Goal: Task Accomplishment & Management: Use online tool/utility

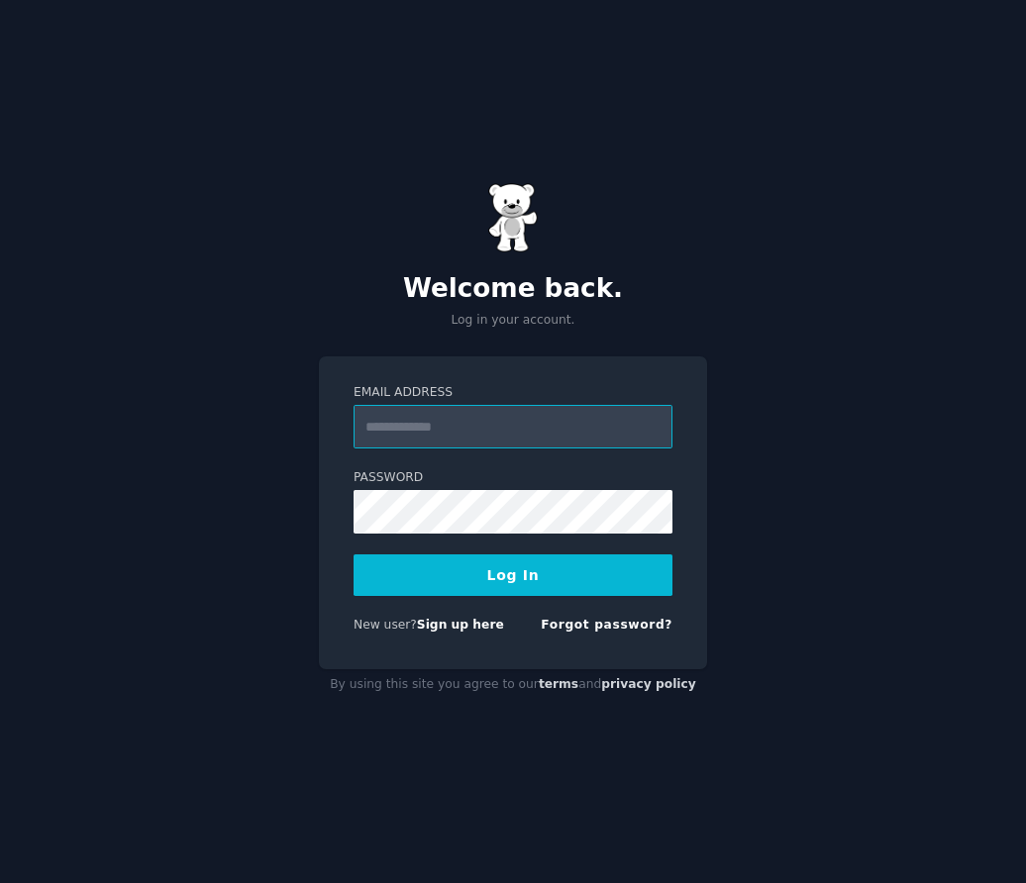
type input "**********"
click at [426, 563] on button "Log In" at bounding box center [513, 576] width 319 height 42
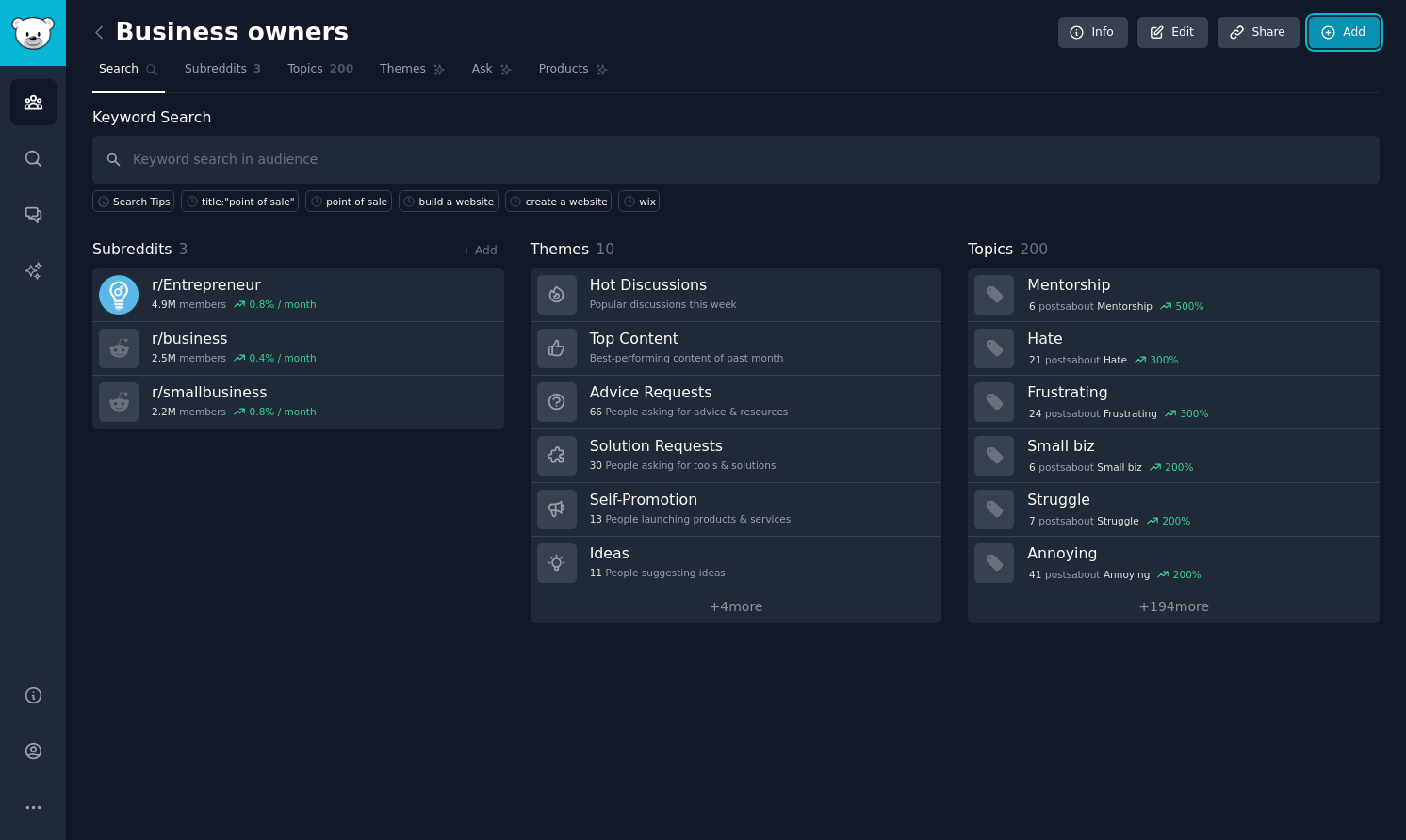
click at [975, 31] on link "Add" at bounding box center [1344, 33] width 70 height 32
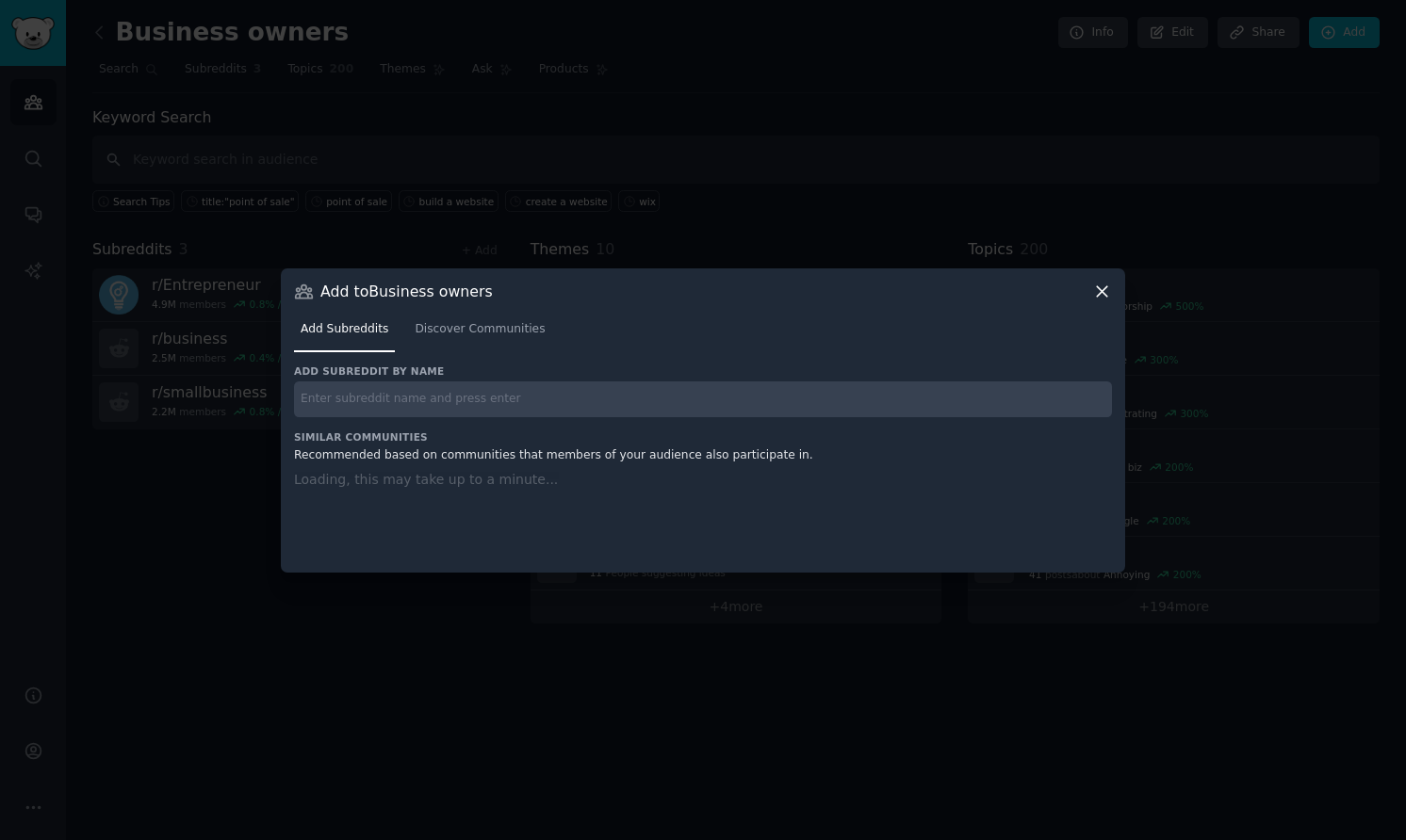
click at [591, 402] on input "text" at bounding box center [703, 400] width 818 height 37
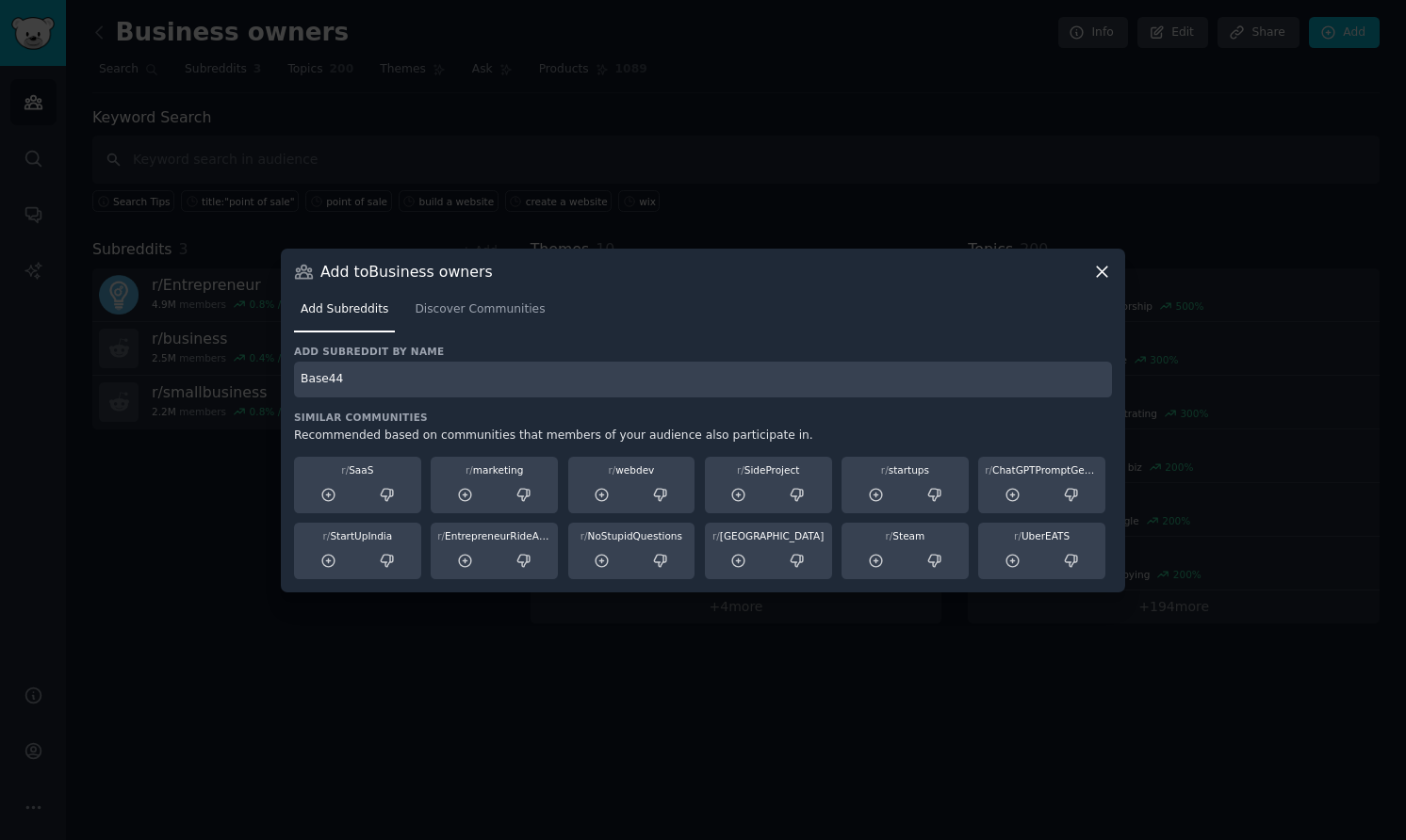
click at [658, 372] on input "Base44" at bounding box center [703, 380] width 818 height 37
type input "Base44"
click at [473, 303] on span "Discover Communities" at bounding box center [479, 310] width 130 height 17
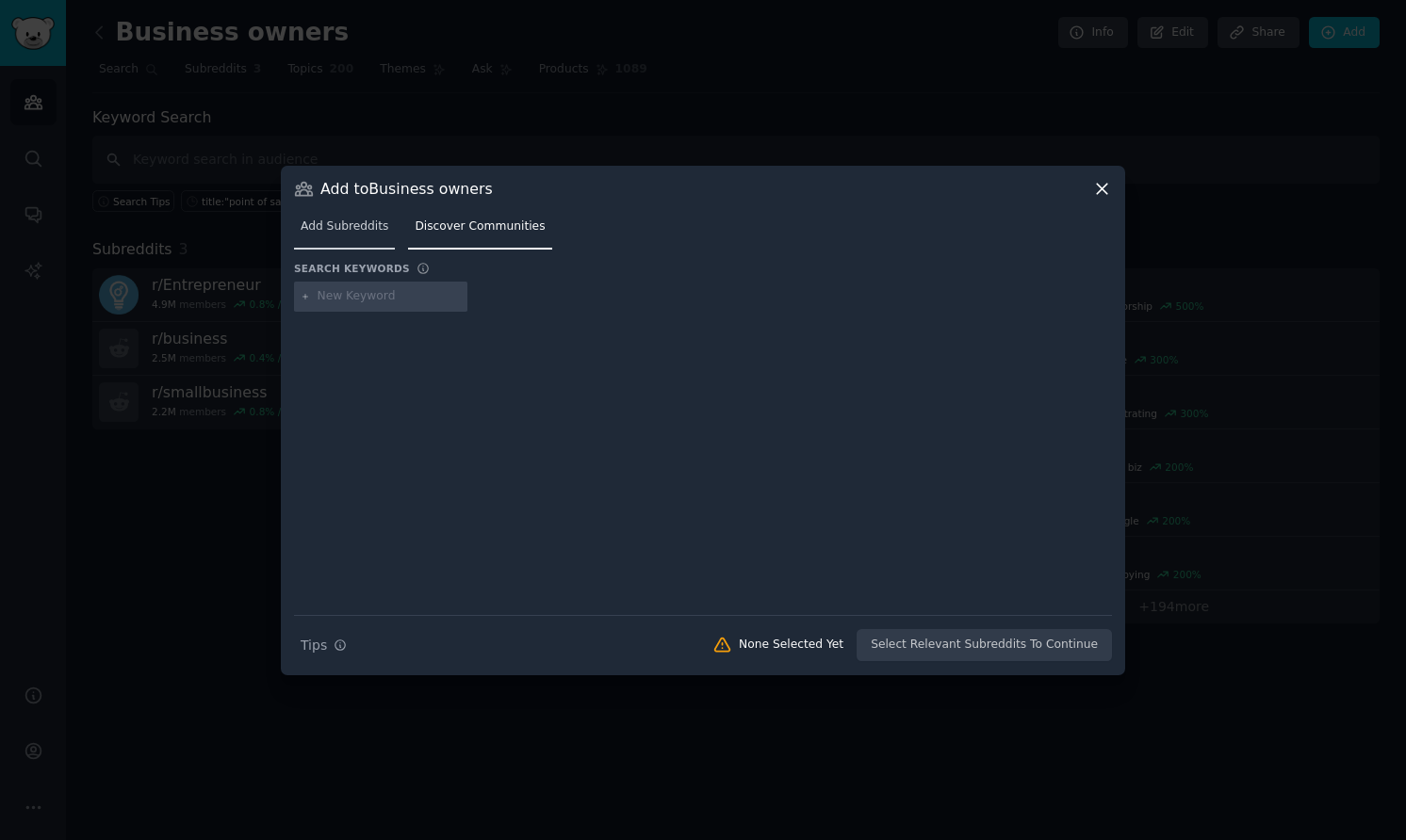
click at [367, 232] on span "Add Subreddits" at bounding box center [344, 227] width 88 height 17
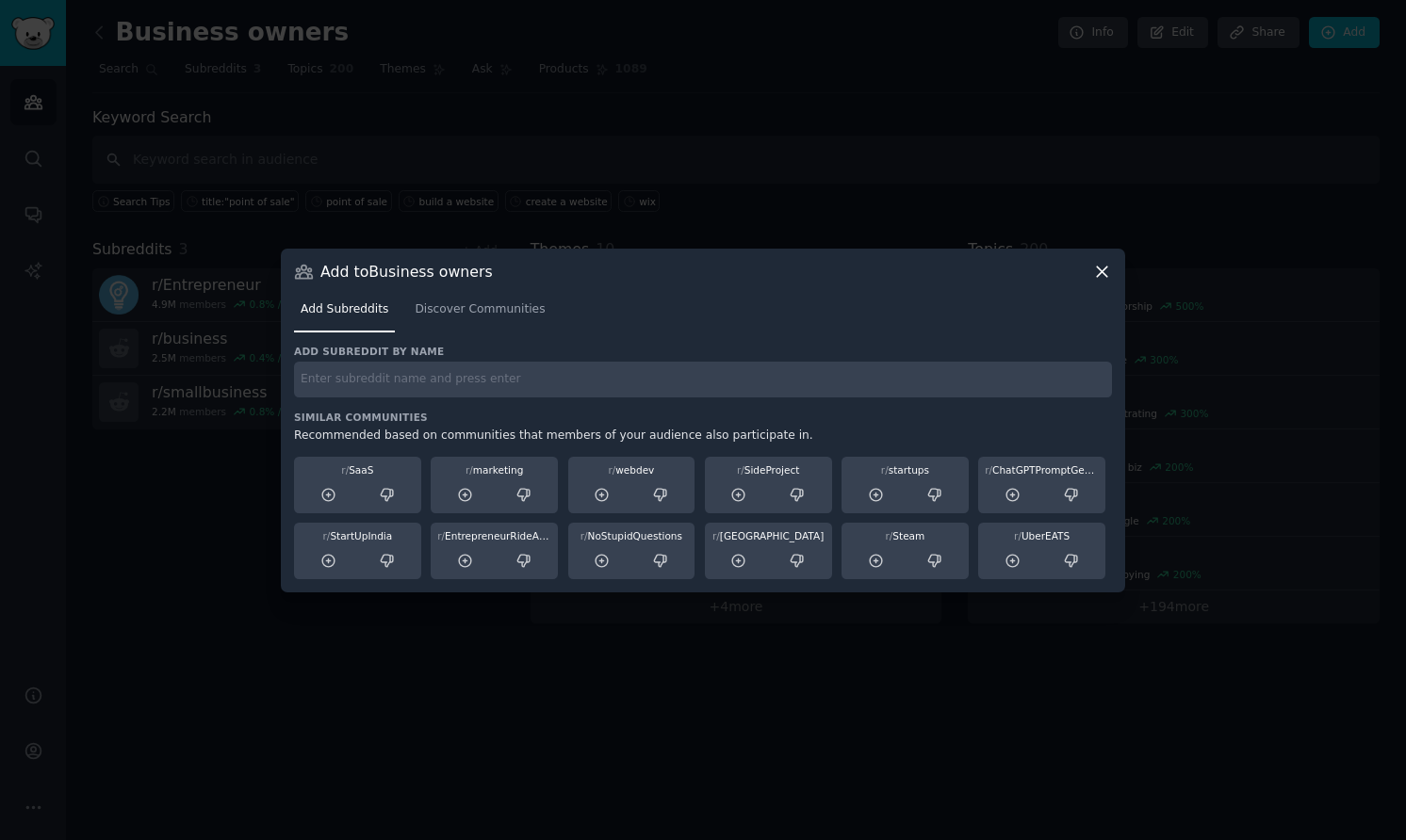
click at [368, 389] on input "text" at bounding box center [703, 380] width 818 height 37
type input "/"
type input "r/base44"
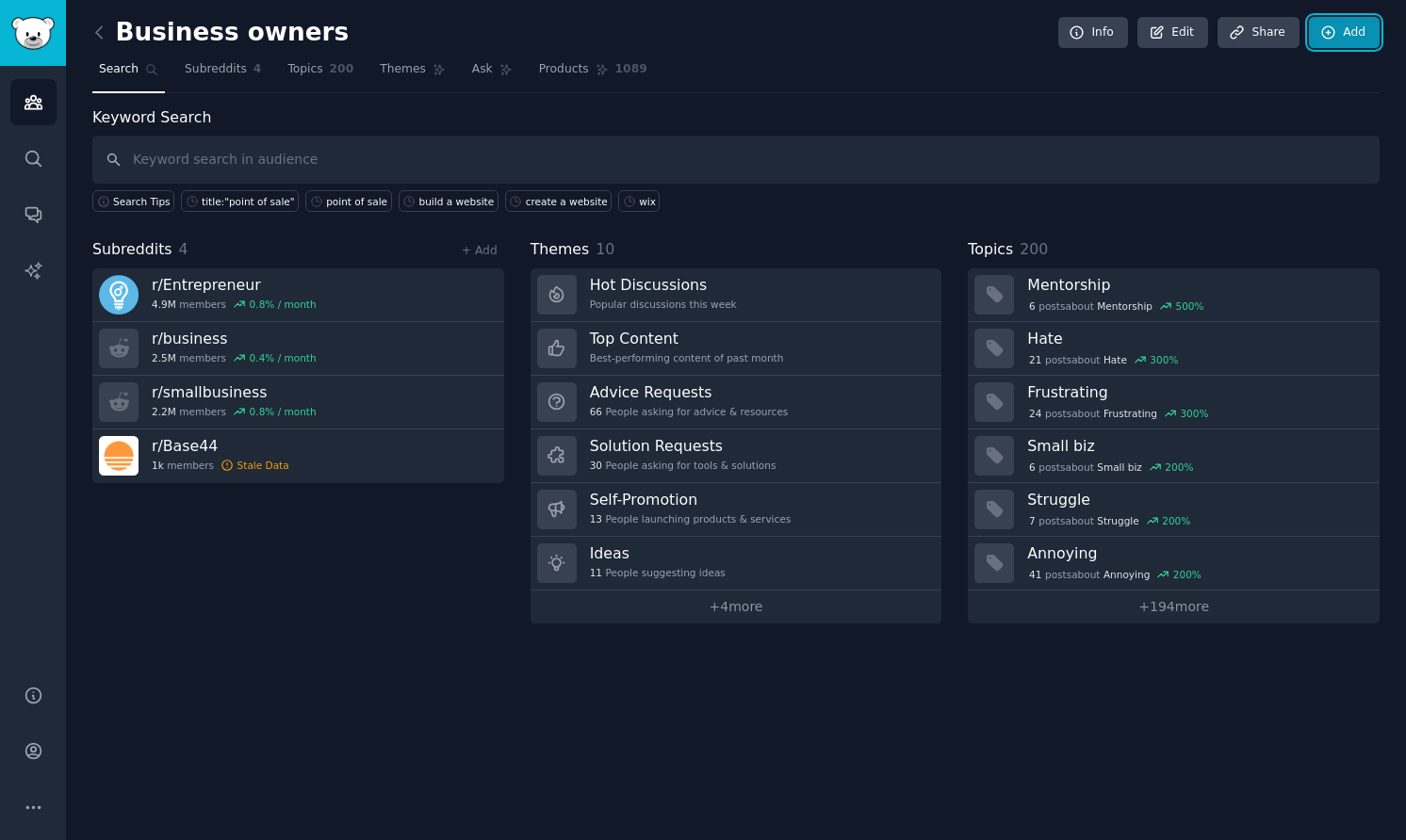
click at [975, 32] on link "Add" at bounding box center [1344, 33] width 70 height 32
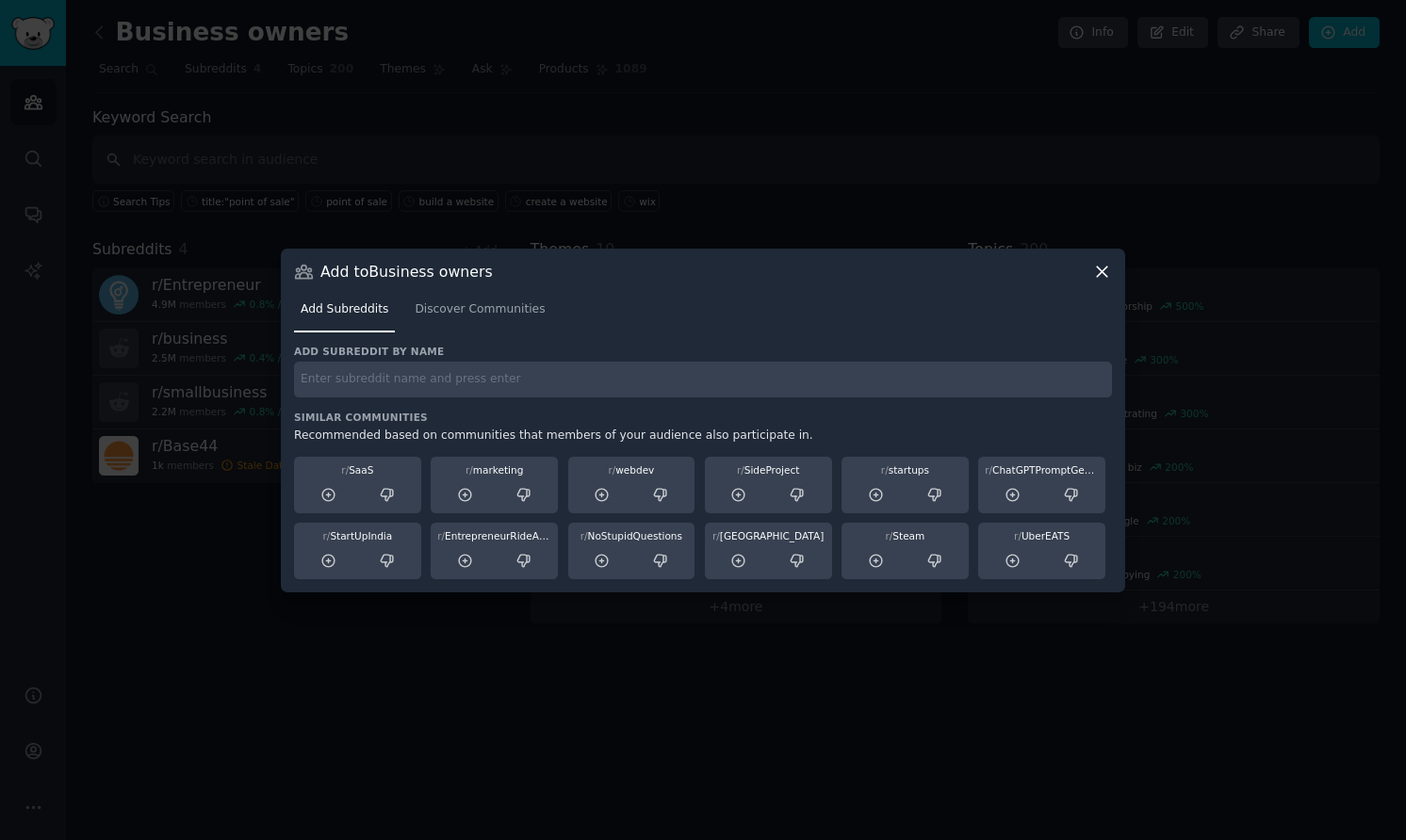
click at [975, 264] on icon at bounding box center [1102, 271] width 20 height 20
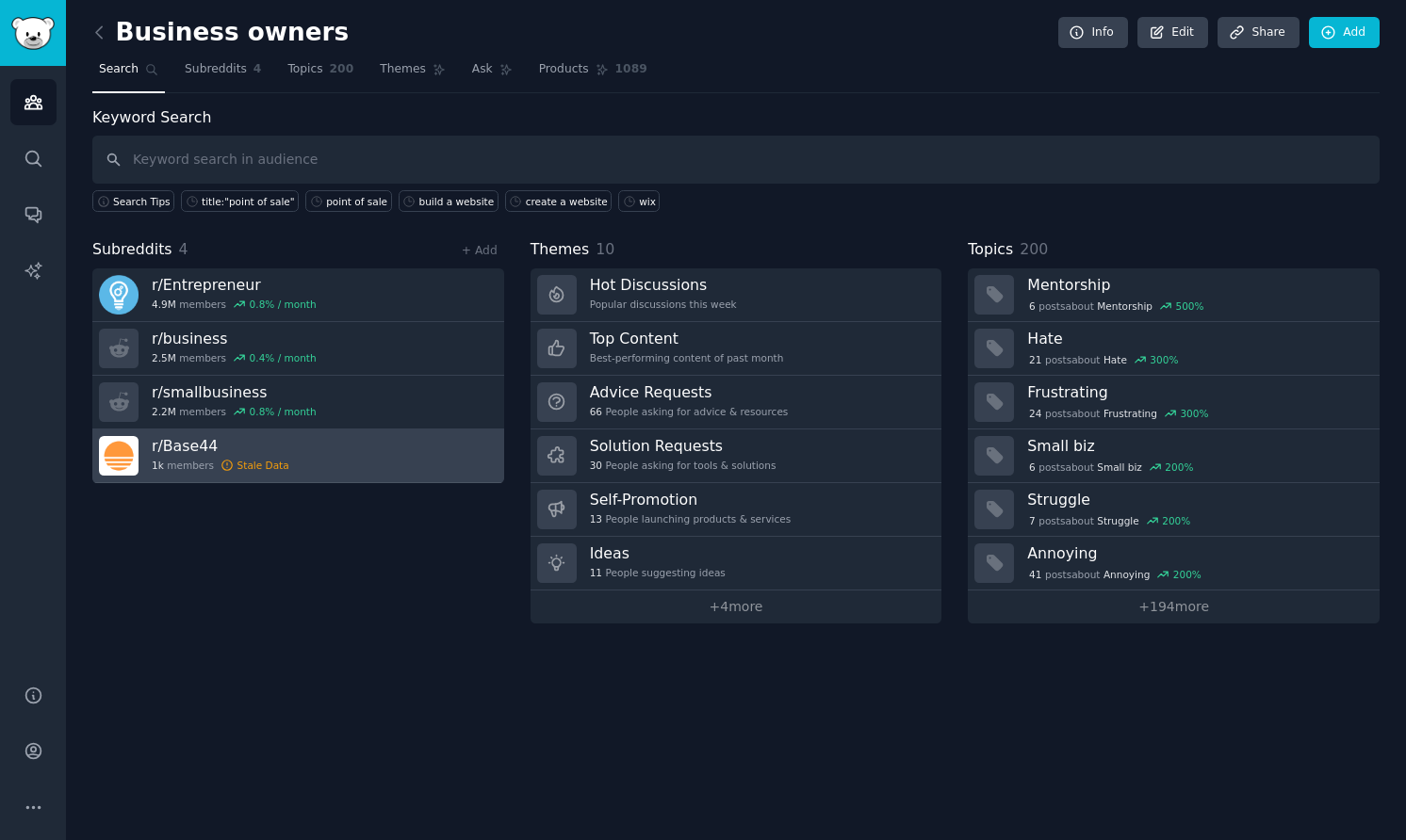
click at [479, 461] on link "r/ Base44 1k members Stale Data" at bounding box center [298, 457] width 412 height 53
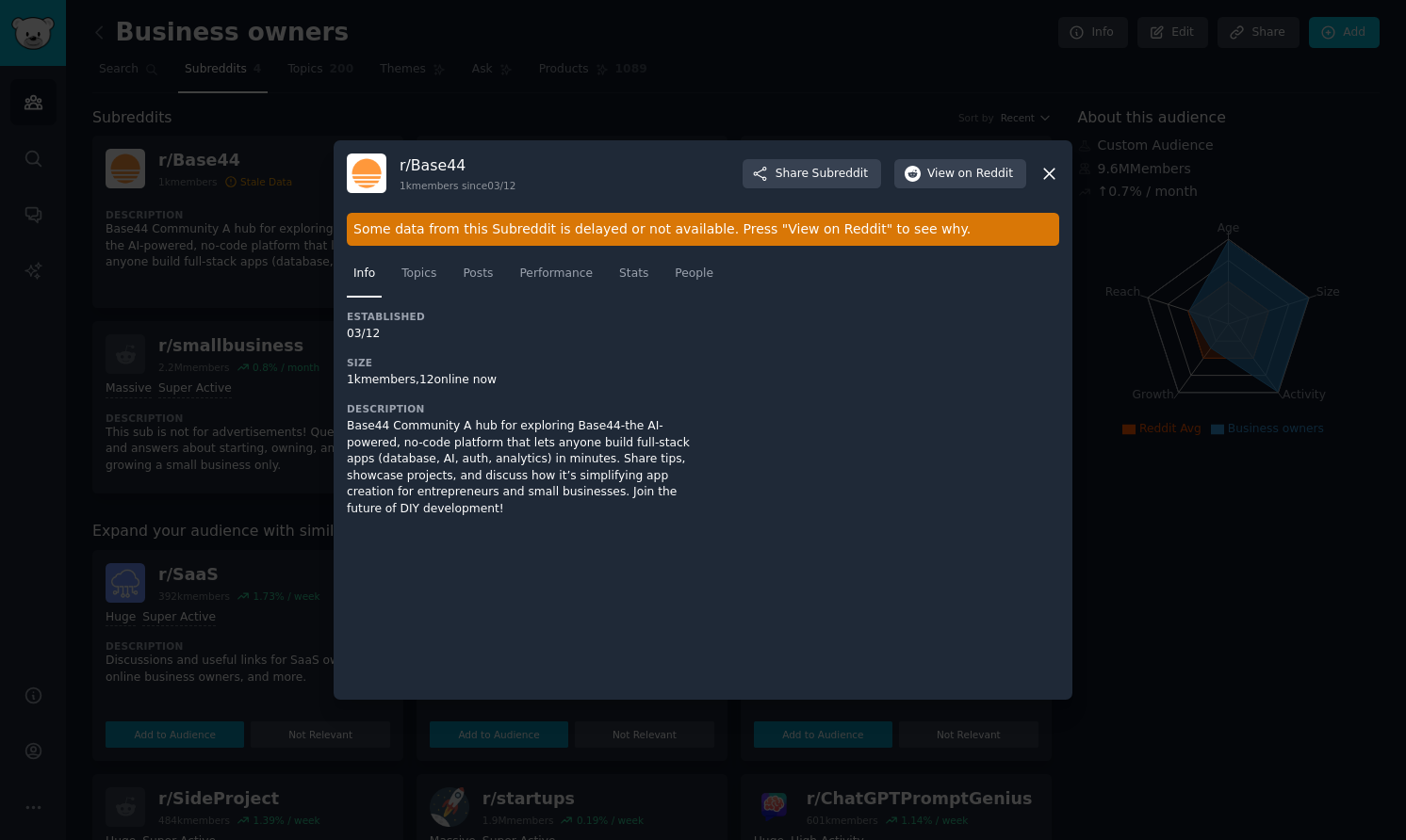
click at [975, 180] on icon at bounding box center [1048, 173] width 20 height 20
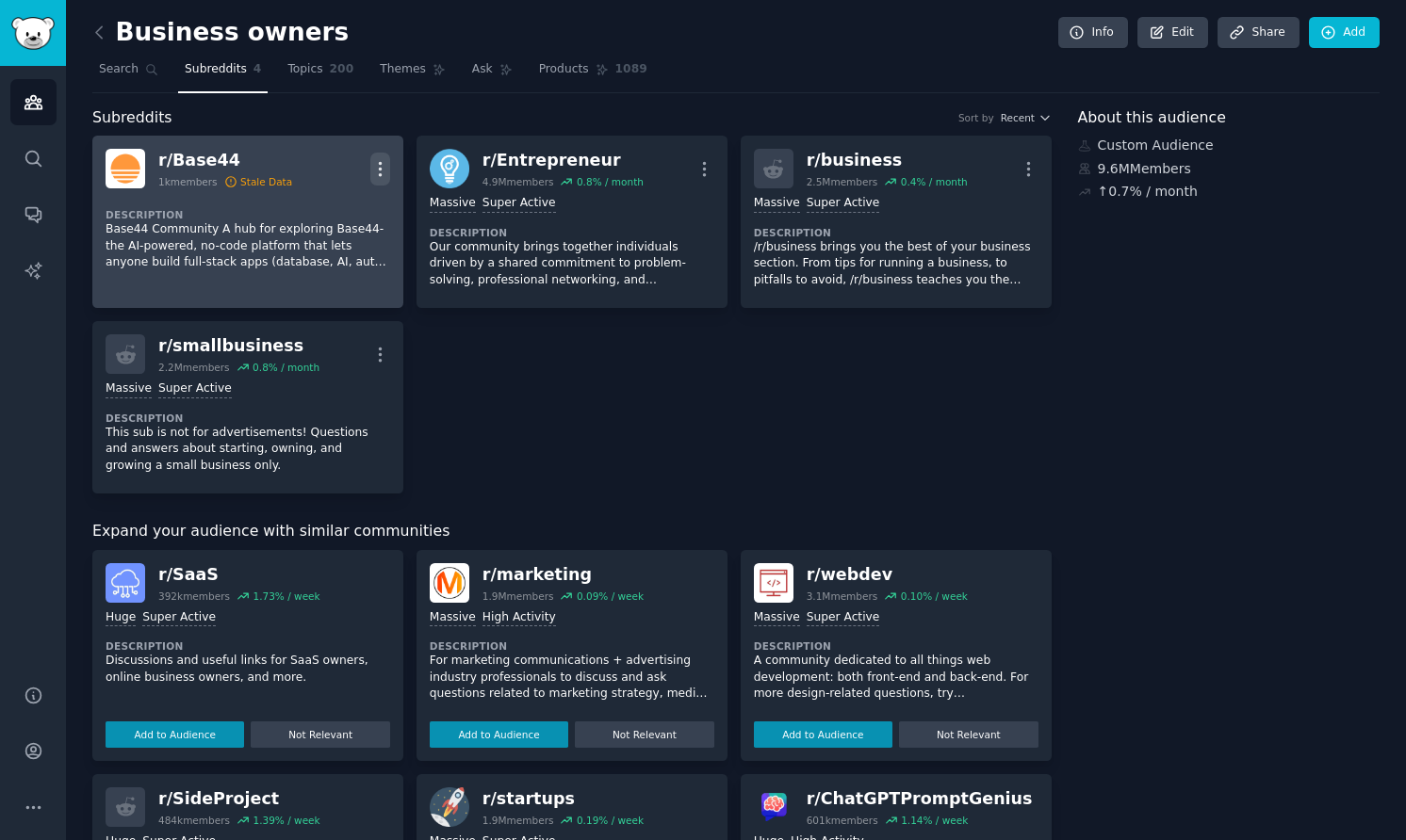
click at [375, 170] on icon "button" at bounding box center [380, 168] width 20 height 20
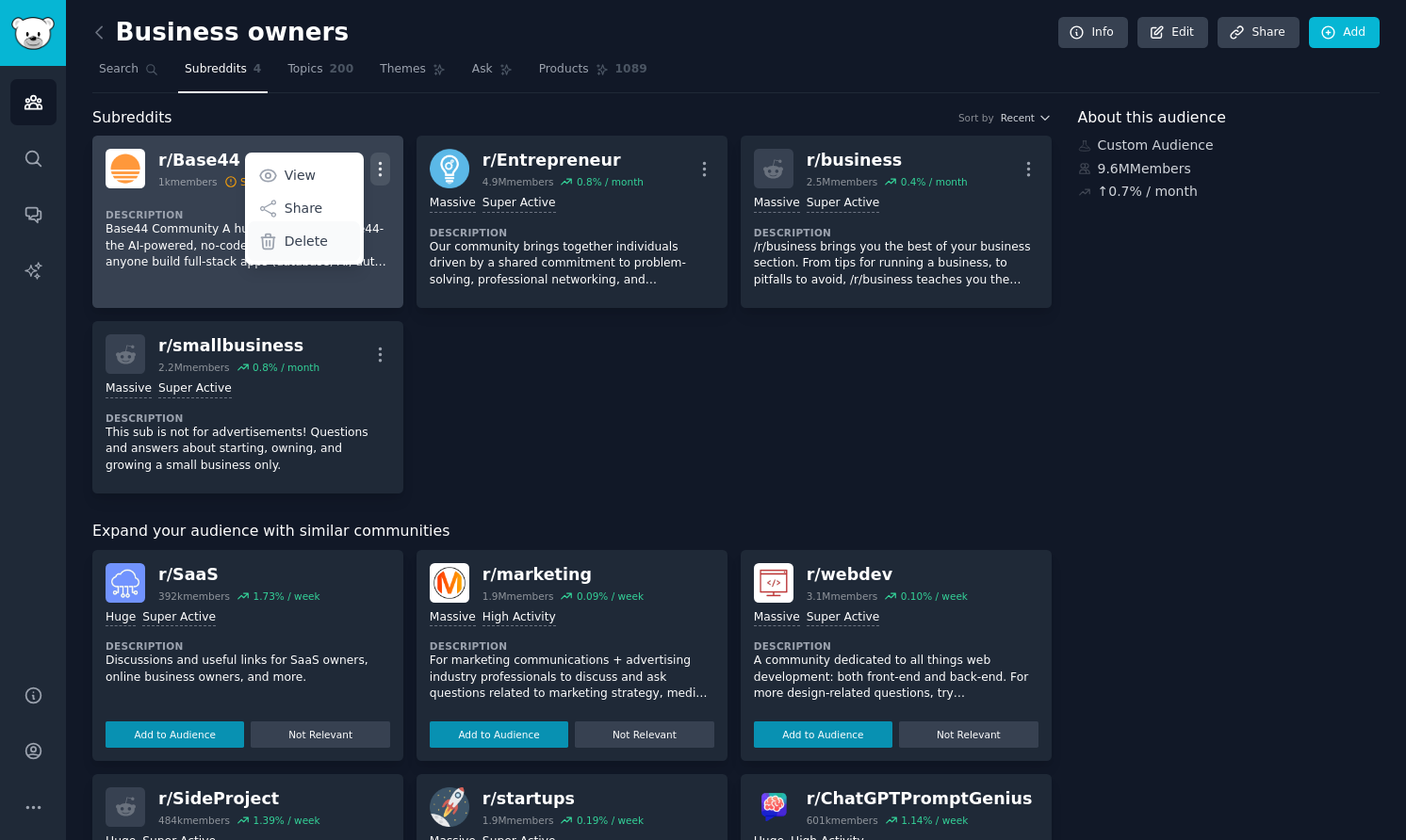
click at [339, 241] on div "Delete" at bounding box center [303, 242] width 112 height 40
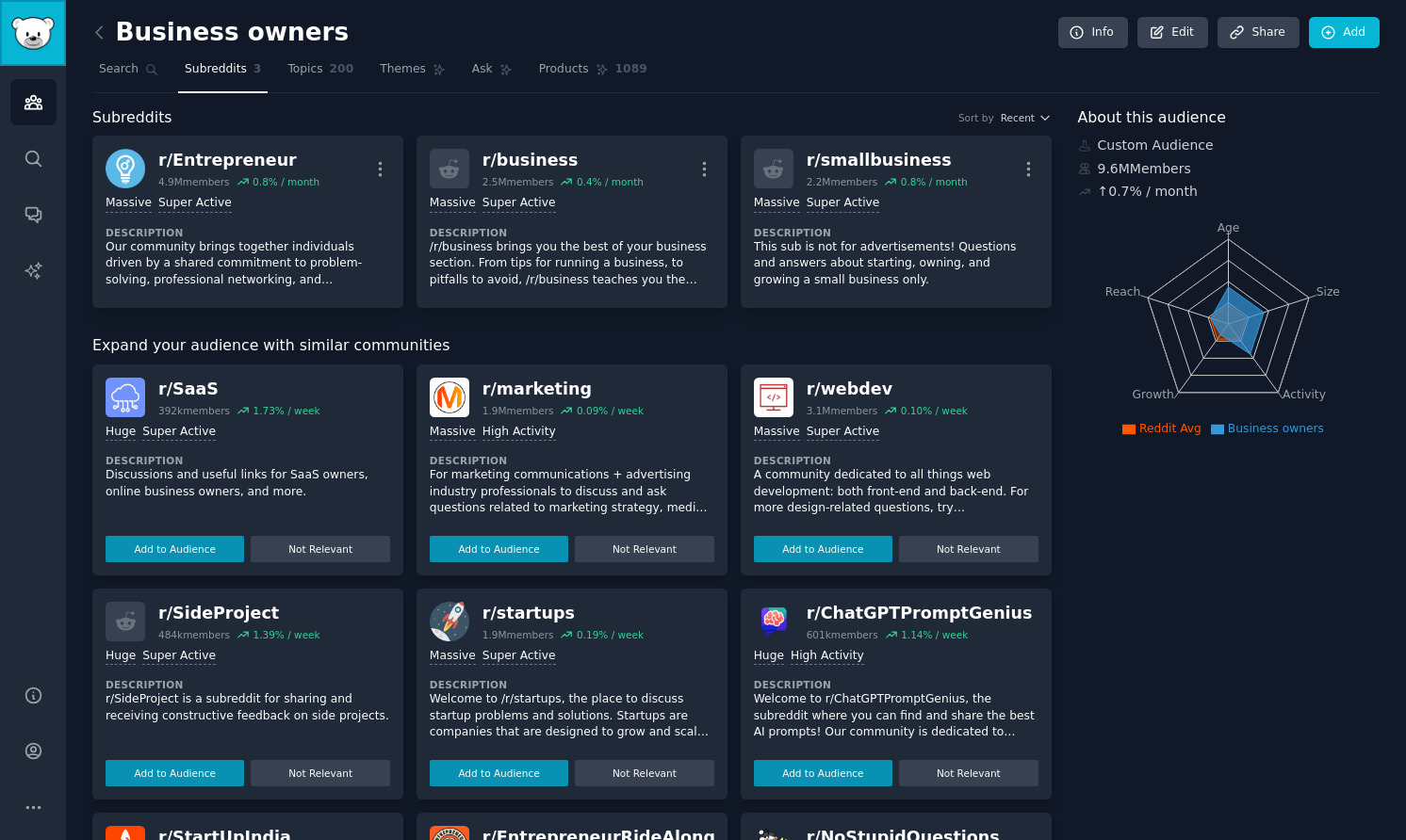
click at [37, 47] on img "Sidebar" at bounding box center [33, 33] width 44 height 33
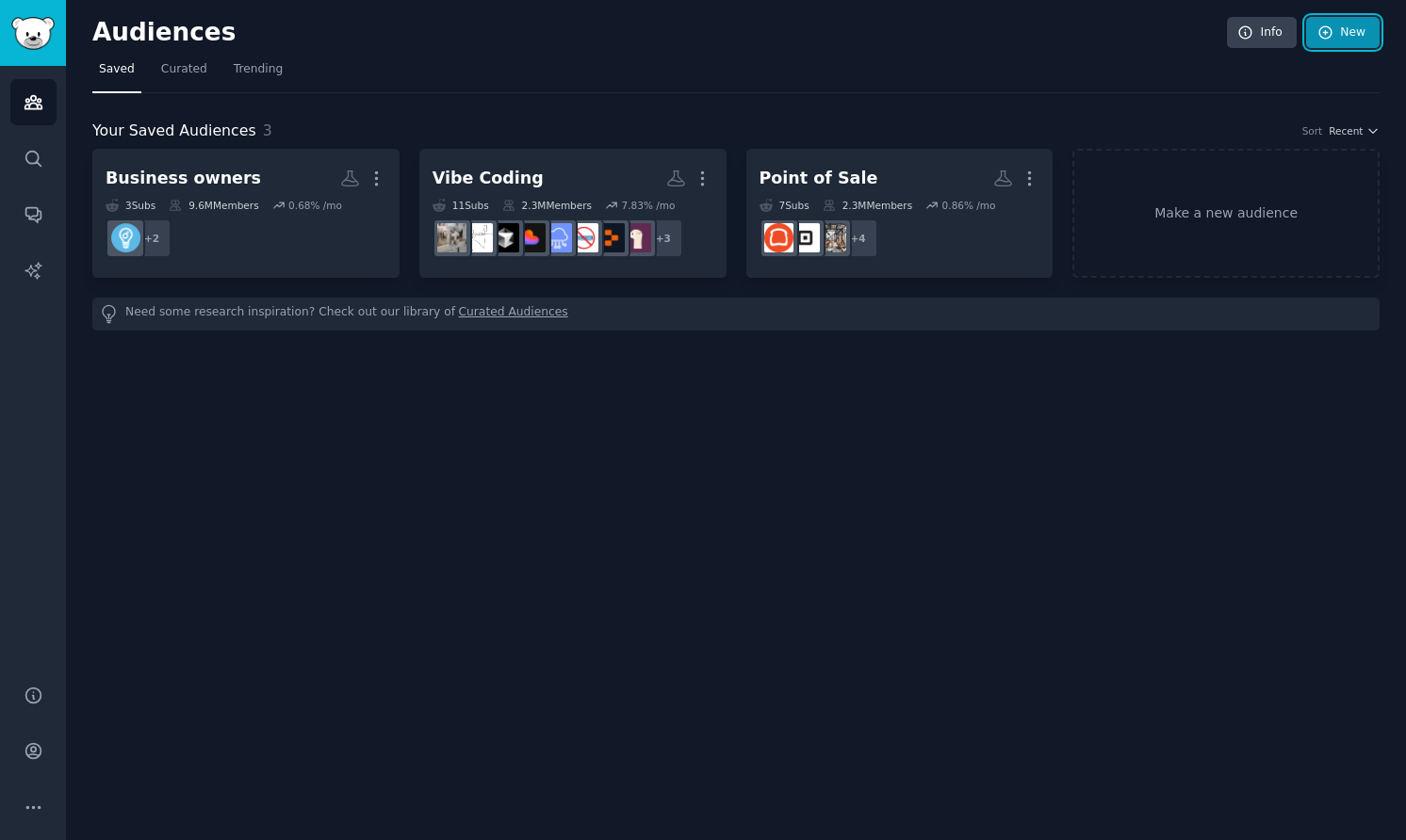
click at [975, 34] on link "New" at bounding box center [1342, 33] width 73 height 32
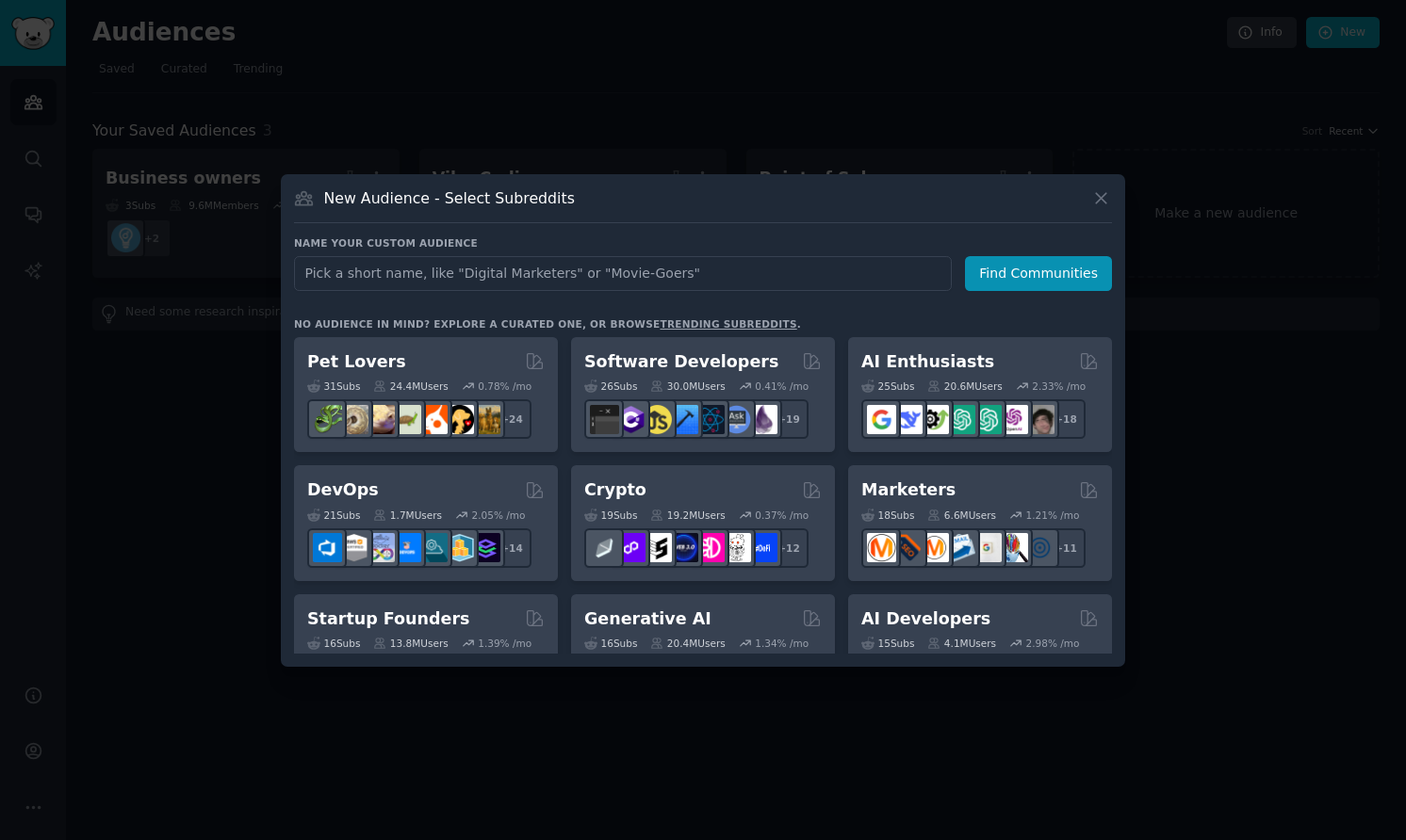
click at [680, 280] on input "text" at bounding box center [622, 273] width 657 height 35
type input "Vibe Coders"
click button "Find Communities" at bounding box center [1038, 273] width 147 height 35
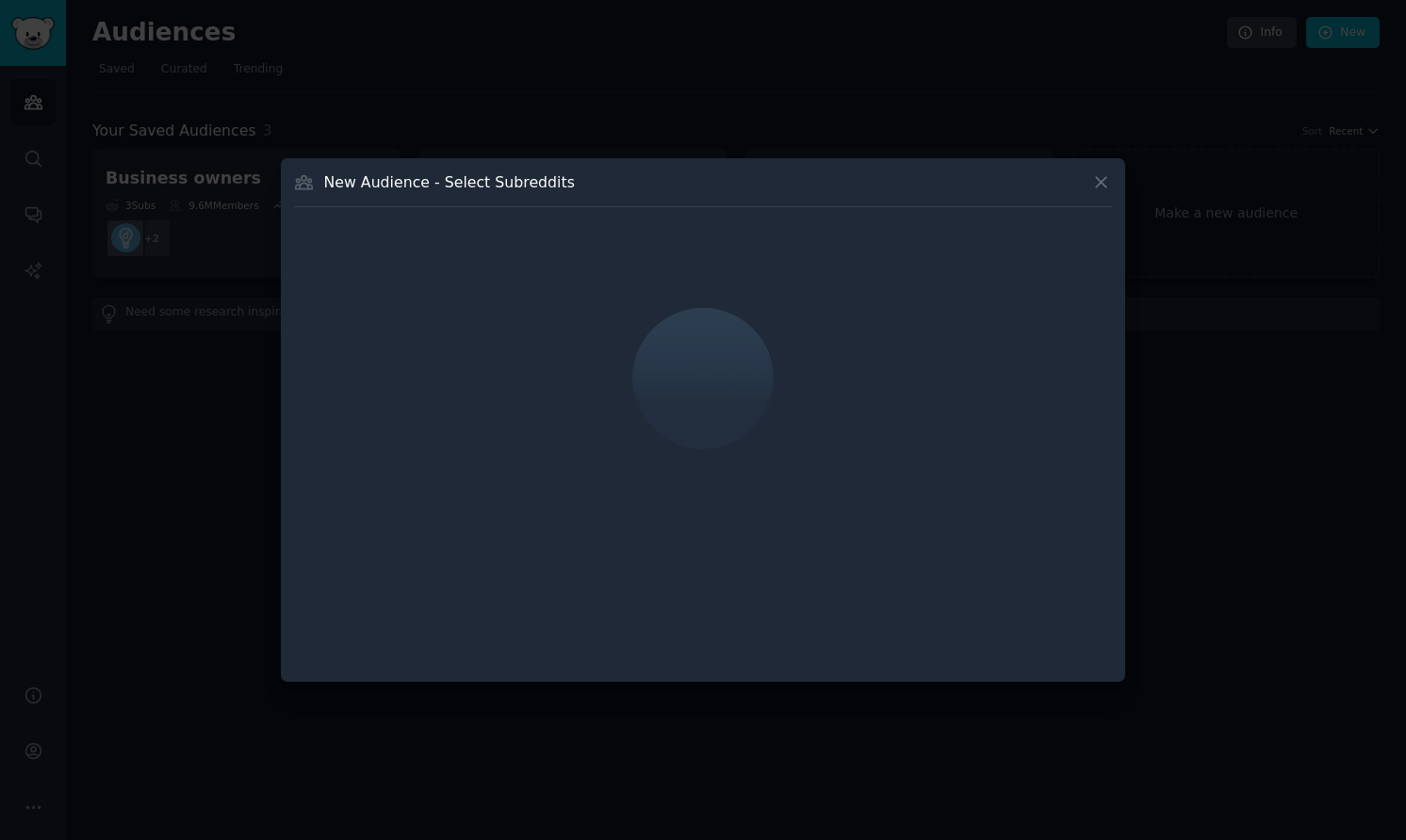
click at [613, 186] on div "New Audience - Select Subreddits" at bounding box center [703, 189] width 818 height 36
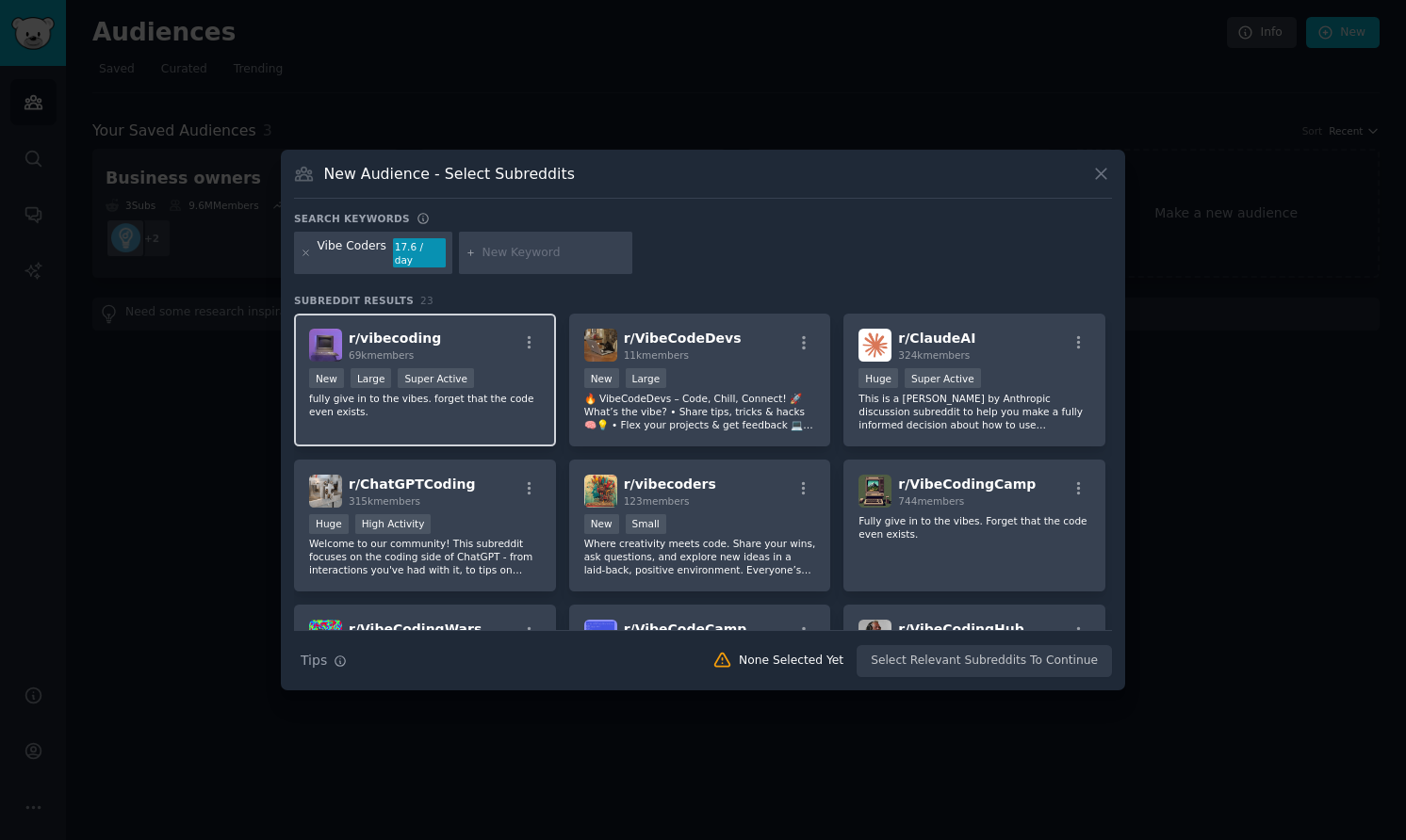
click at [513, 345] on div "r/ vibecoding 69k members" at bounding box center [425, 345] width 232 height 33
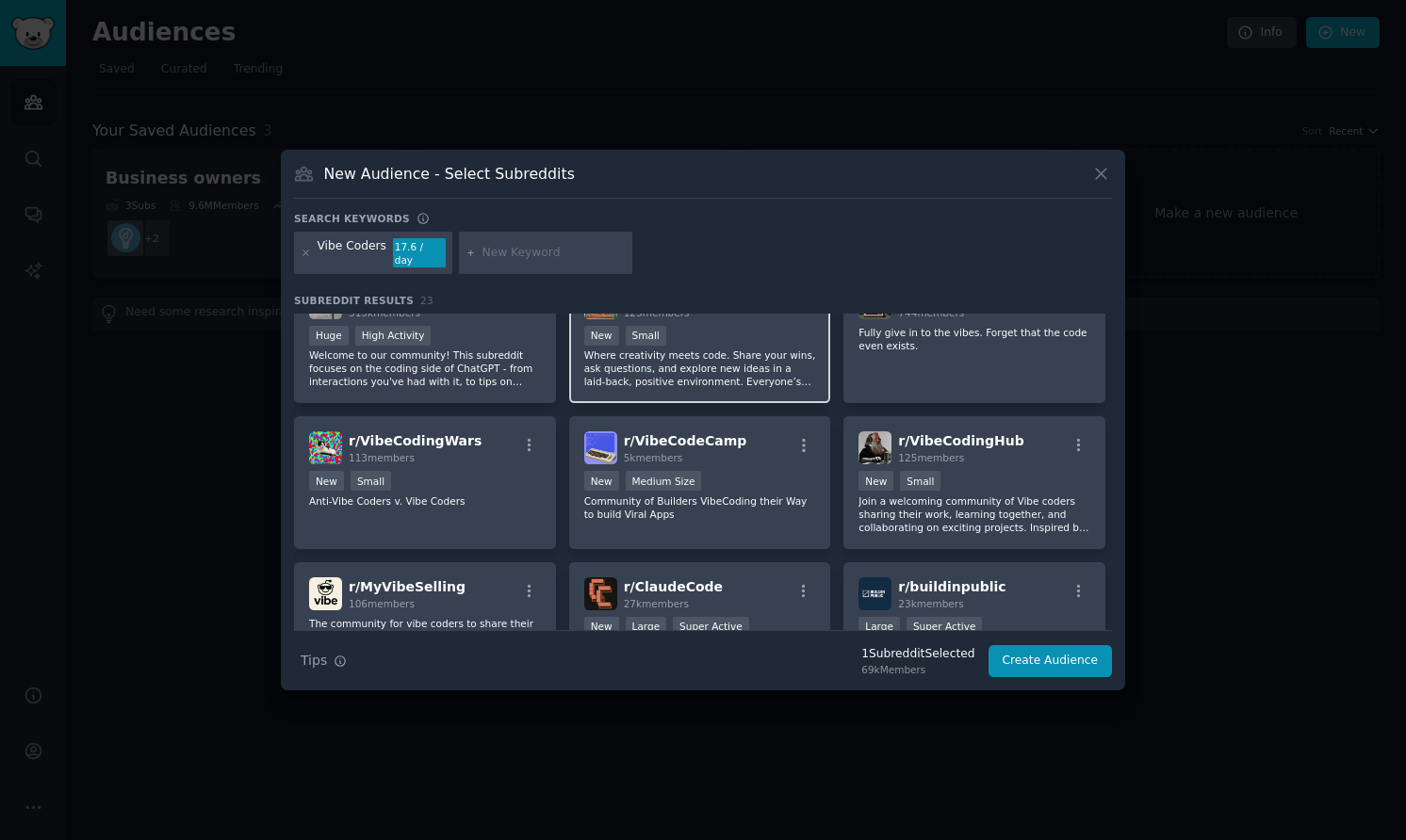
scroll to position [264, 0]
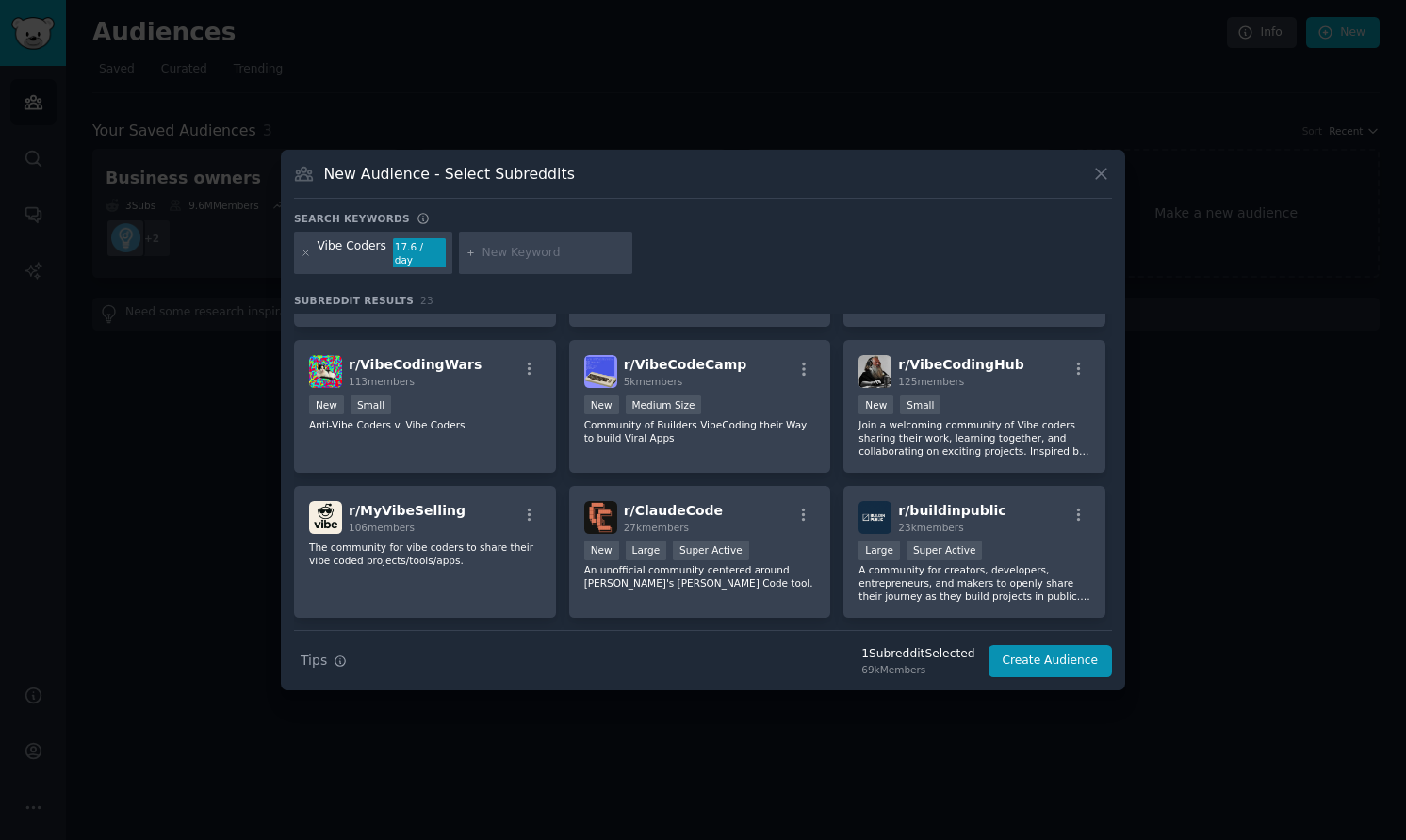
click at [551, 257] on input "text" at bounding box center [554, 254] width 144 height 17
type input "base44"
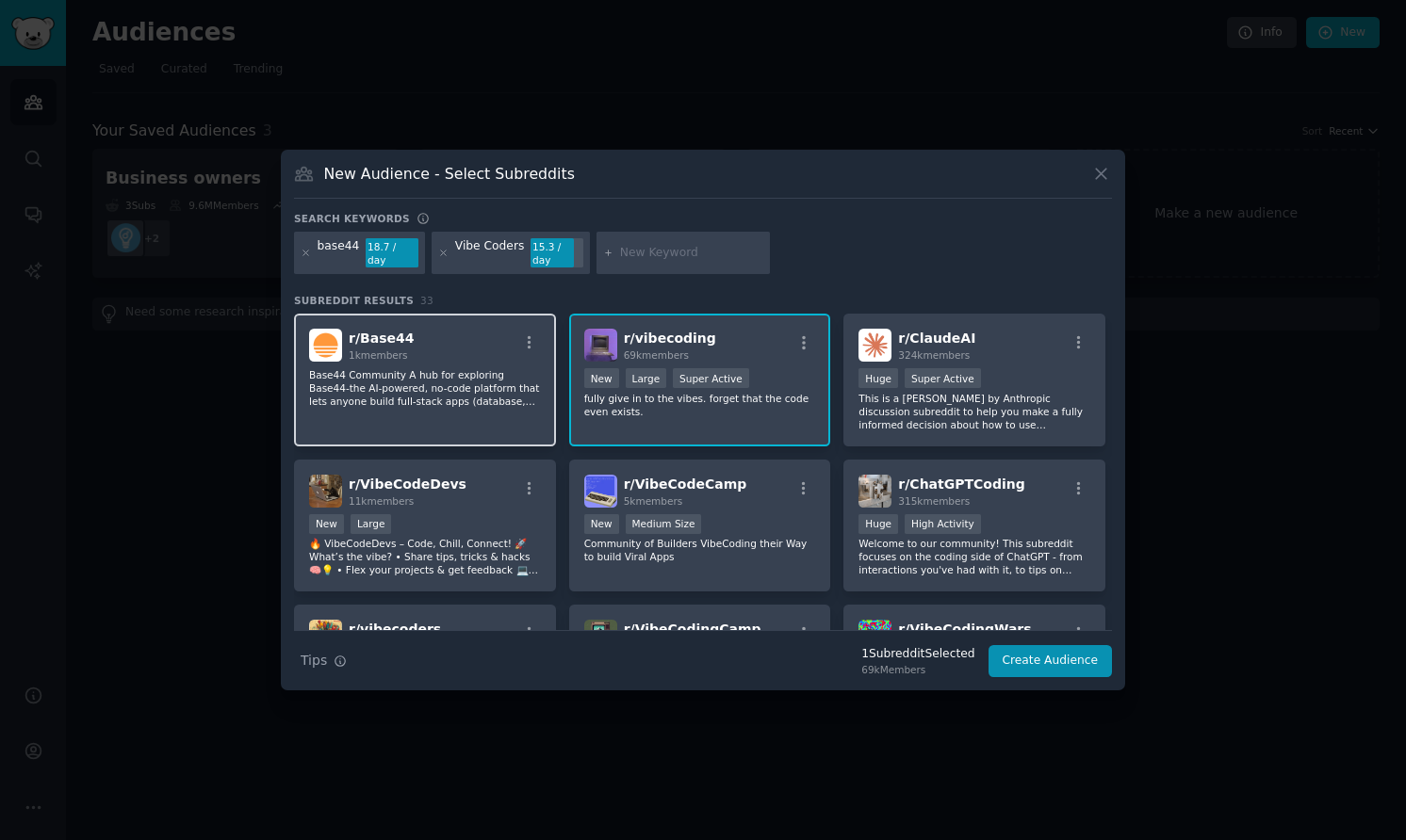
click at [460, 370] on p "Base44 Community A hub for exploring Base44-the AI-powered, no-code platform th…" at bounding box center [425, 388] width 232 height 40
click at [666, 255] on input "text" at bounding box center [692, 254] width 144 height 17
type input "lovable"
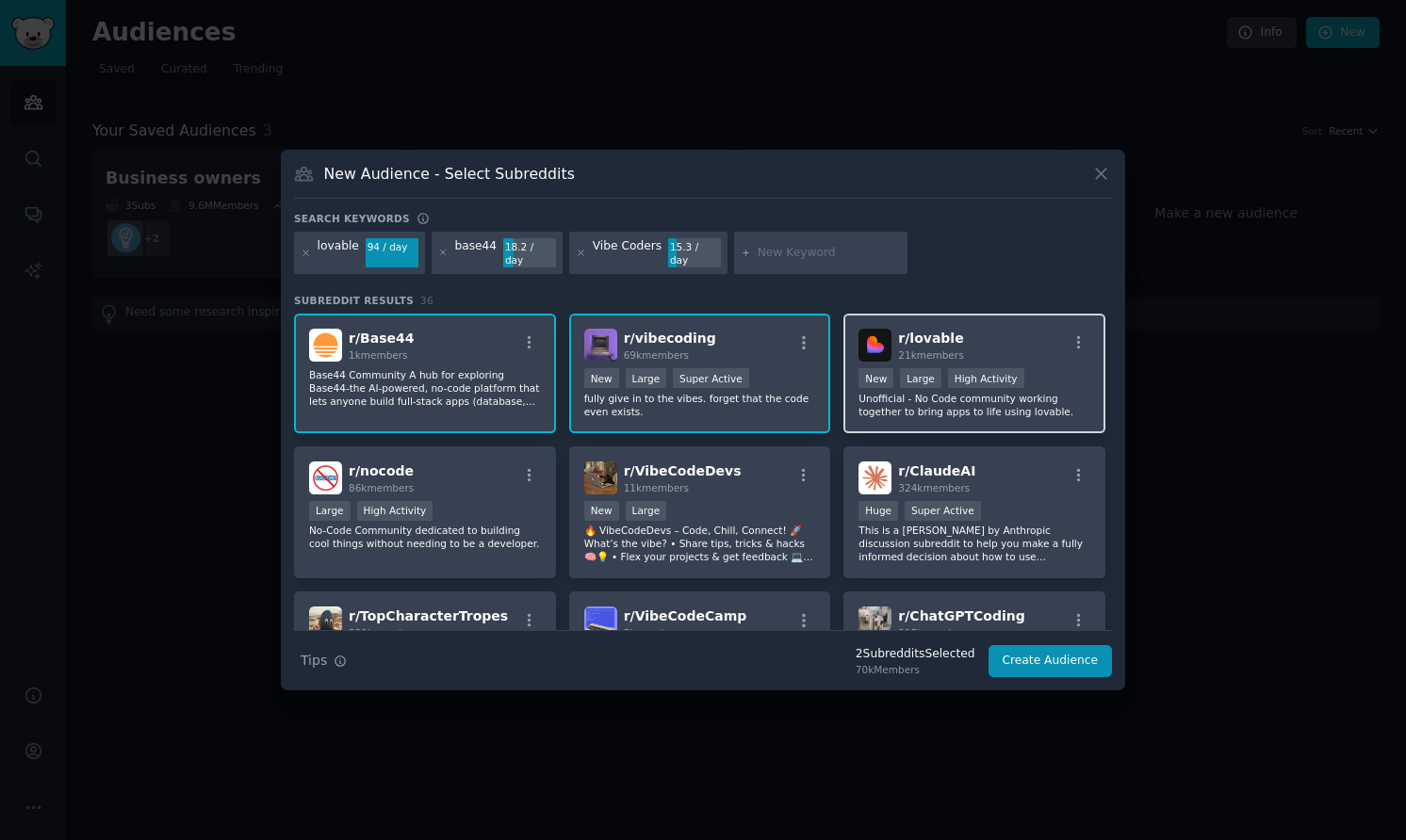
click at [925, 349] on span "21k members" at bounding box center [930, 355] width 65 height 11
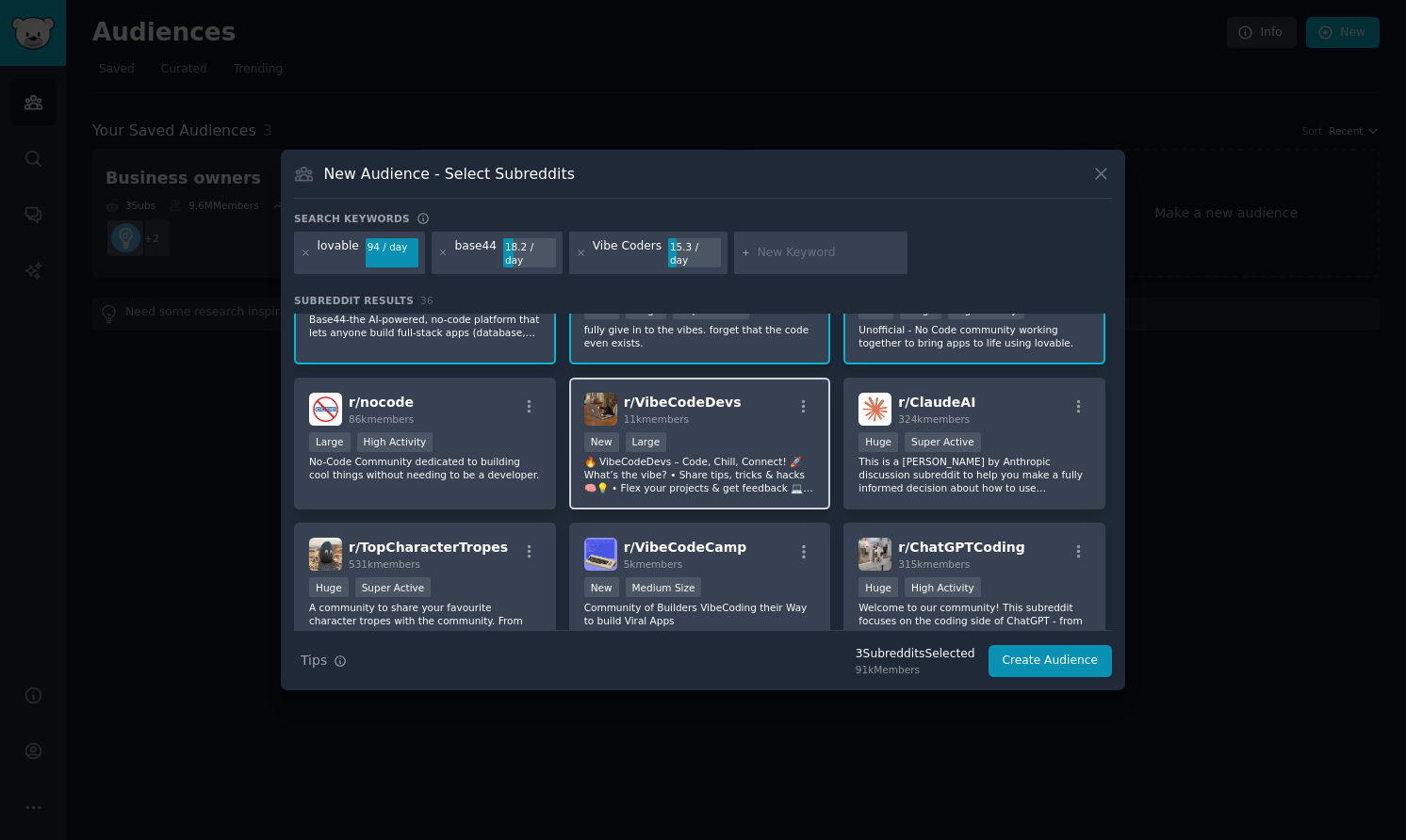
scroll to position [78, 0]
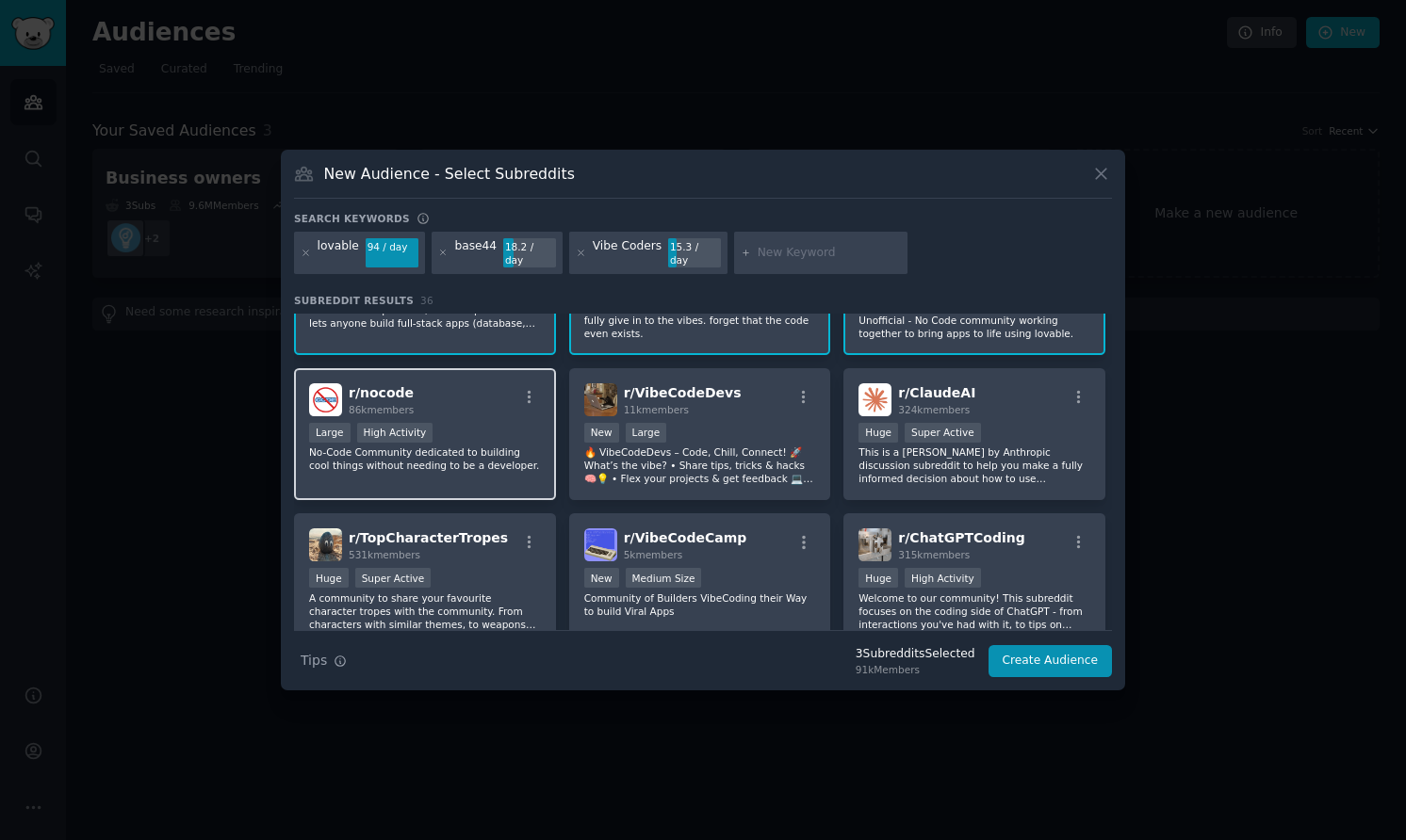
click at [466, 414] on div "r/ nocode 86k members Large High Activity No-Code Community dedicated to buildi…" at bounding box center [424, 435] width 262 height 133
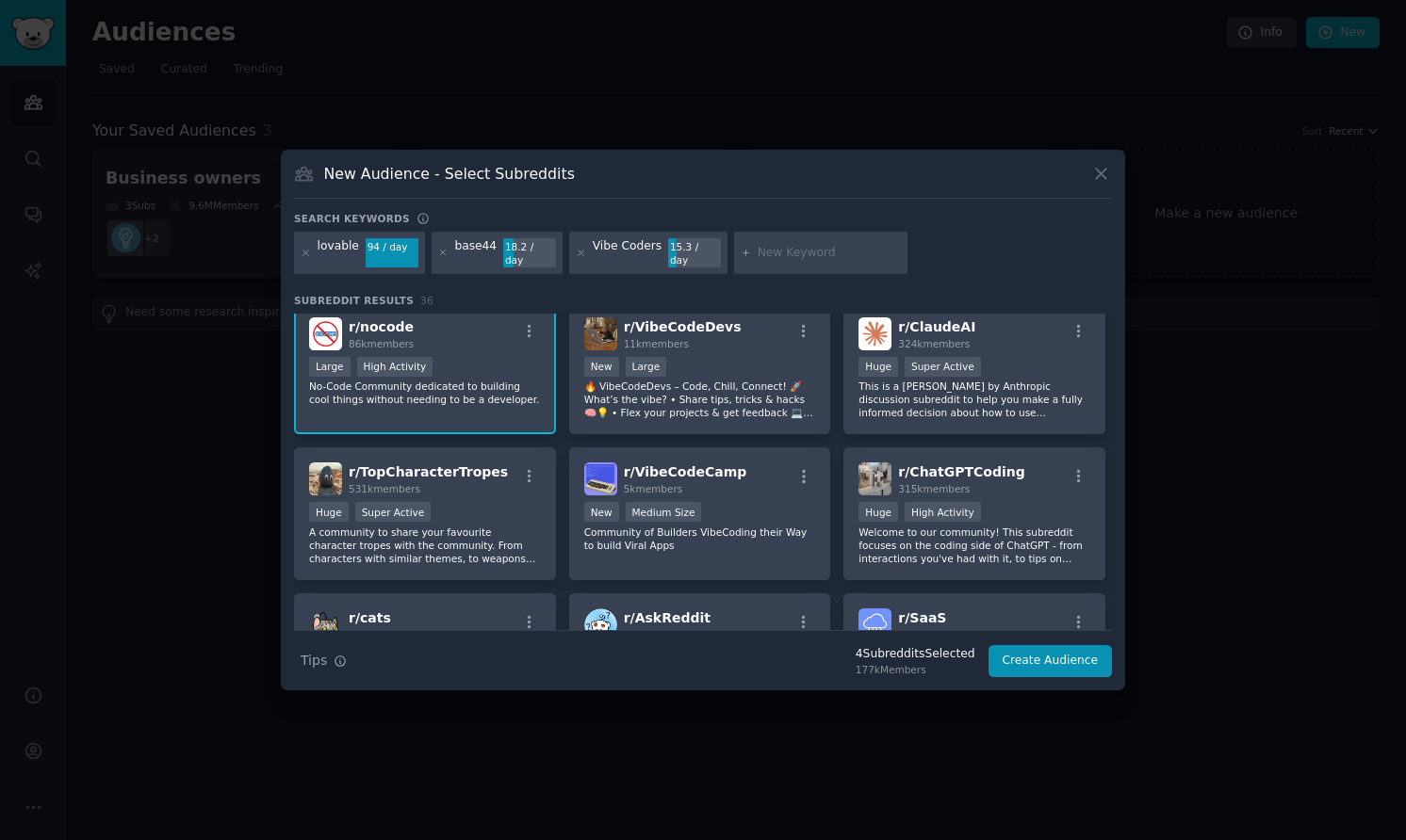
scroll to position [146, 0]
click at [910, 484] on span "315k members" at bounding box center [933, 488] width 71 height 11
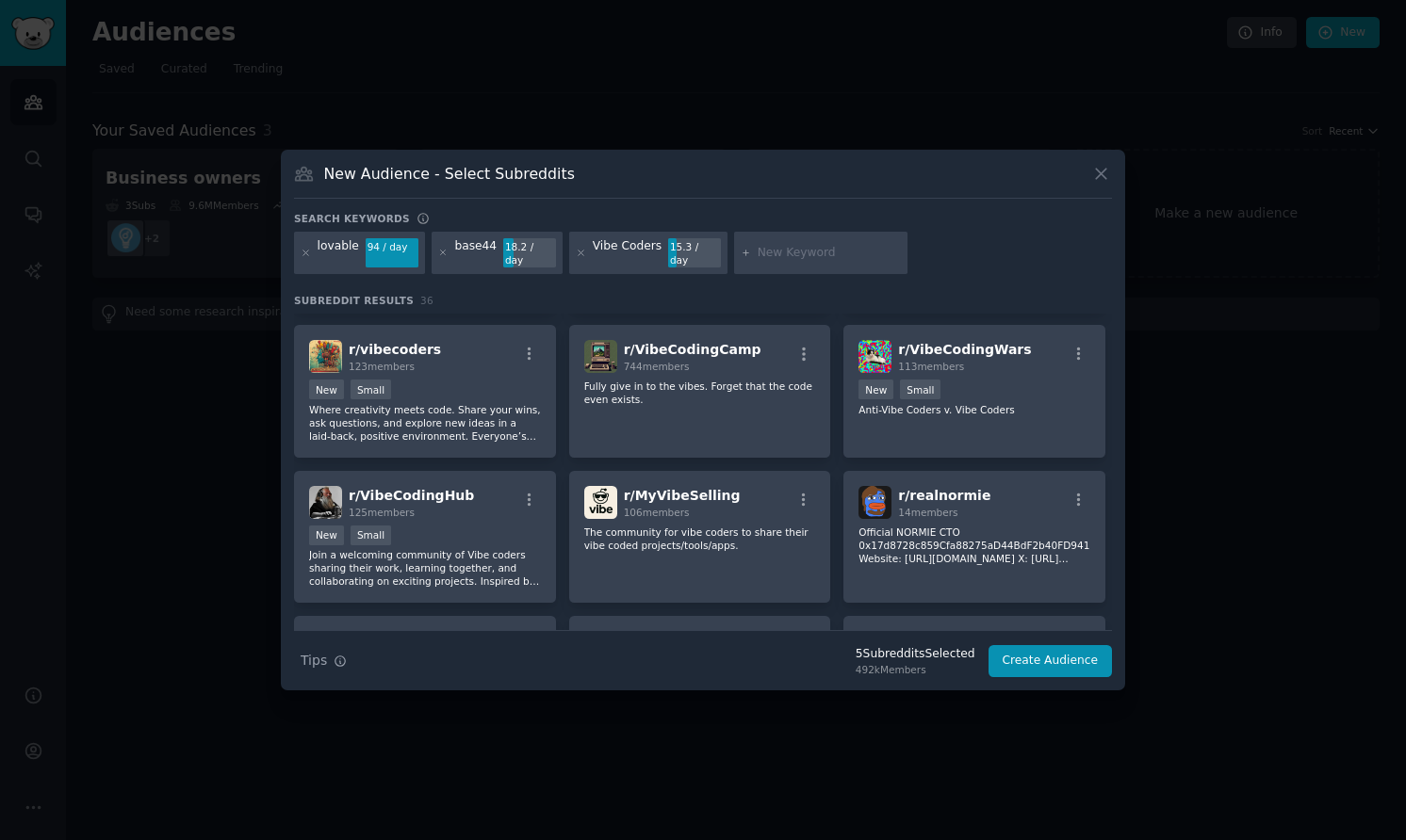
scroll to position [0, 0]
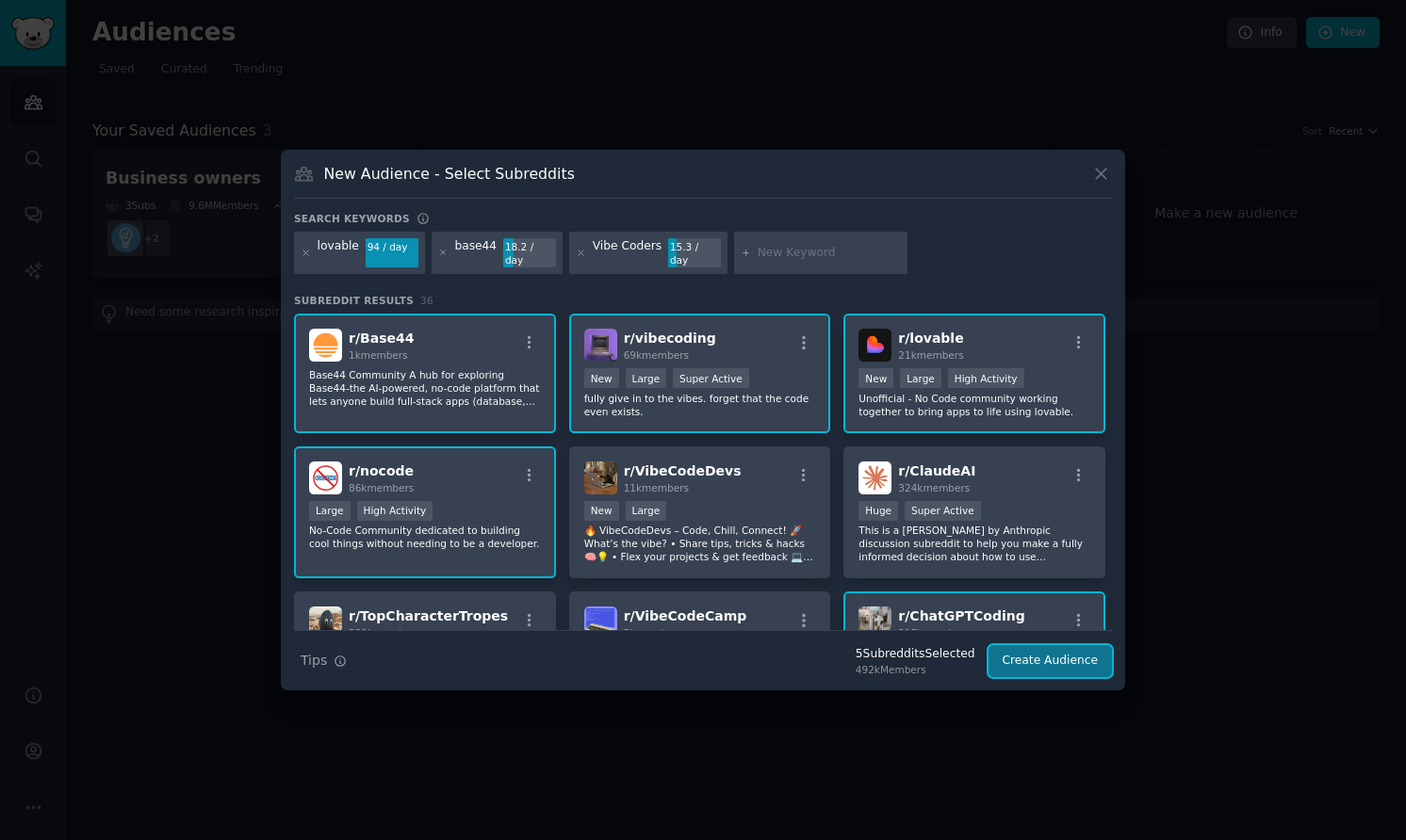
click at [975, 655] on button "Create Audience" at bounding box center [1050, 661] width 125 height 32
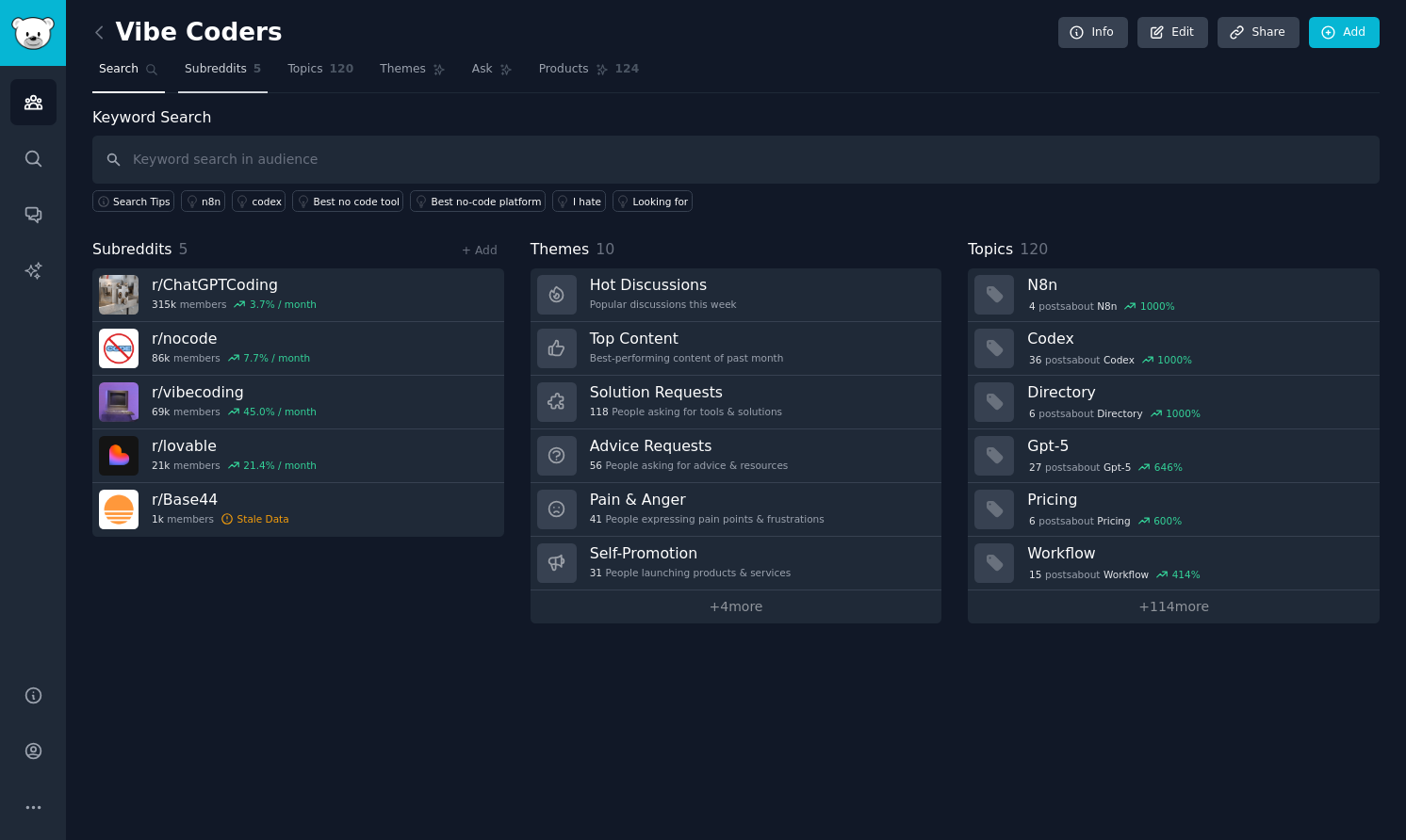
click at [217, 74] on span "Subreddits" at bounding box center [215, 69] width 62 height 17
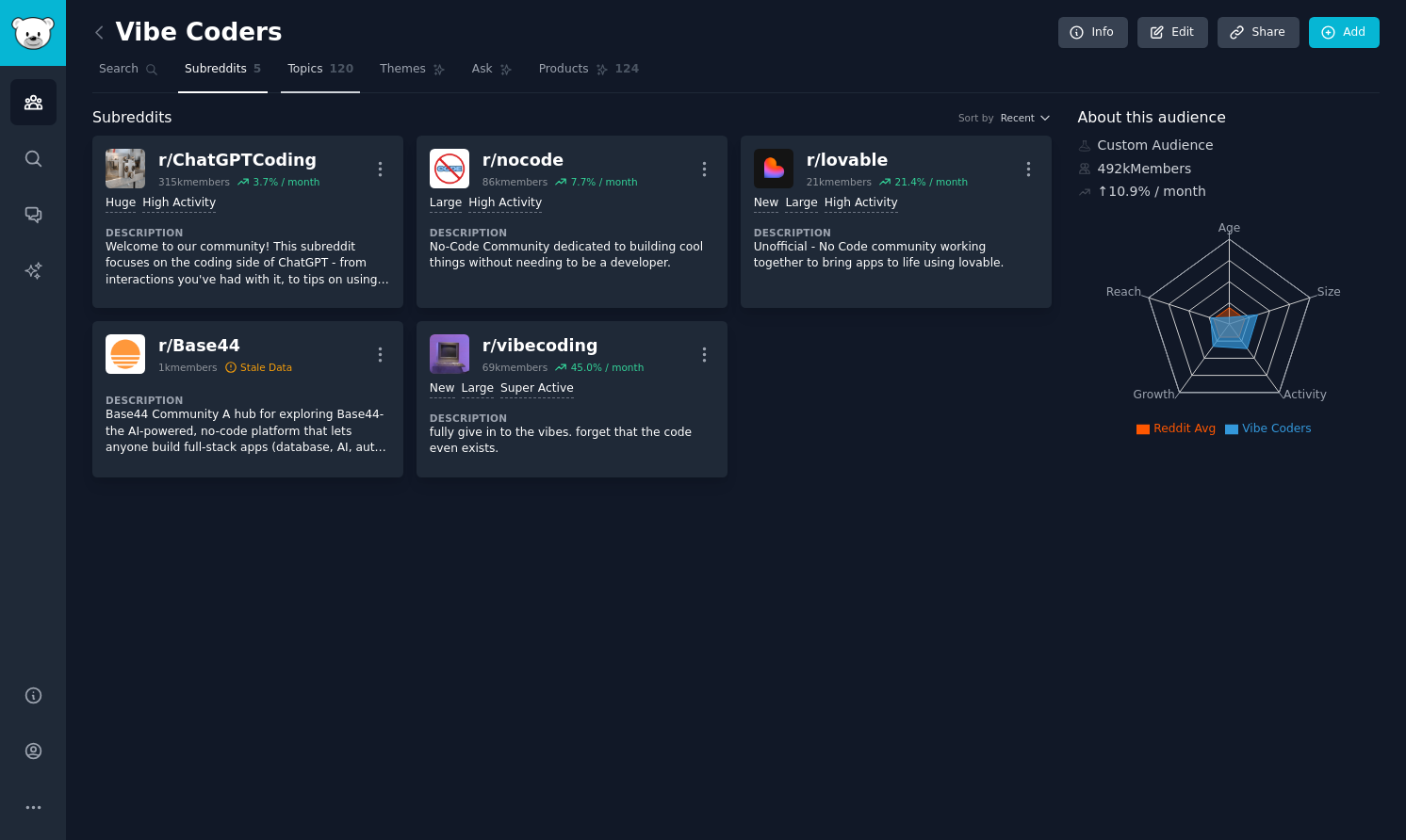
click at [320, 72] on span "Topics" at bounding box center [304, 69] width 35 height 17
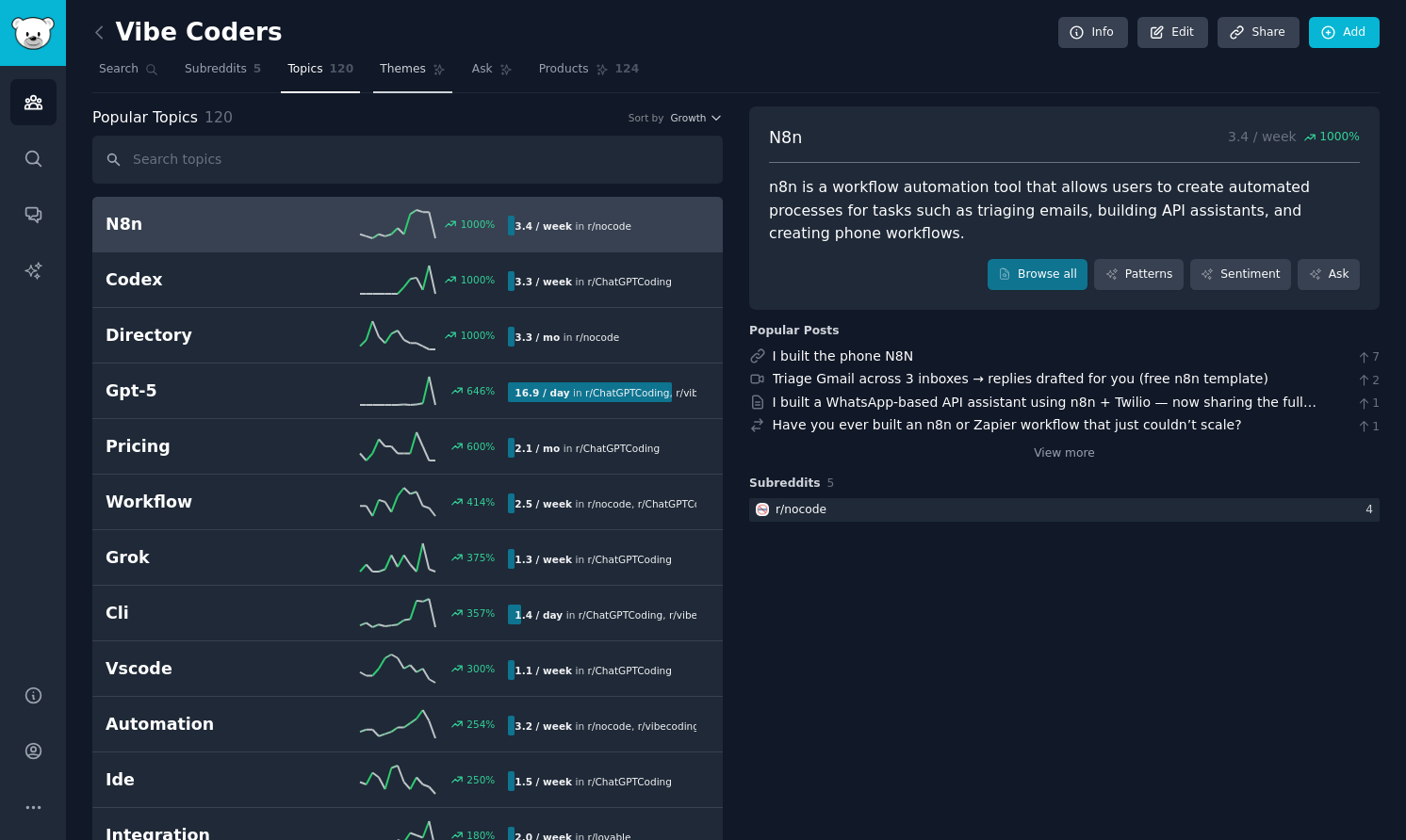
click at [406, 73] on span "Themes" at bounding box center [402, 69] width 47 height 17
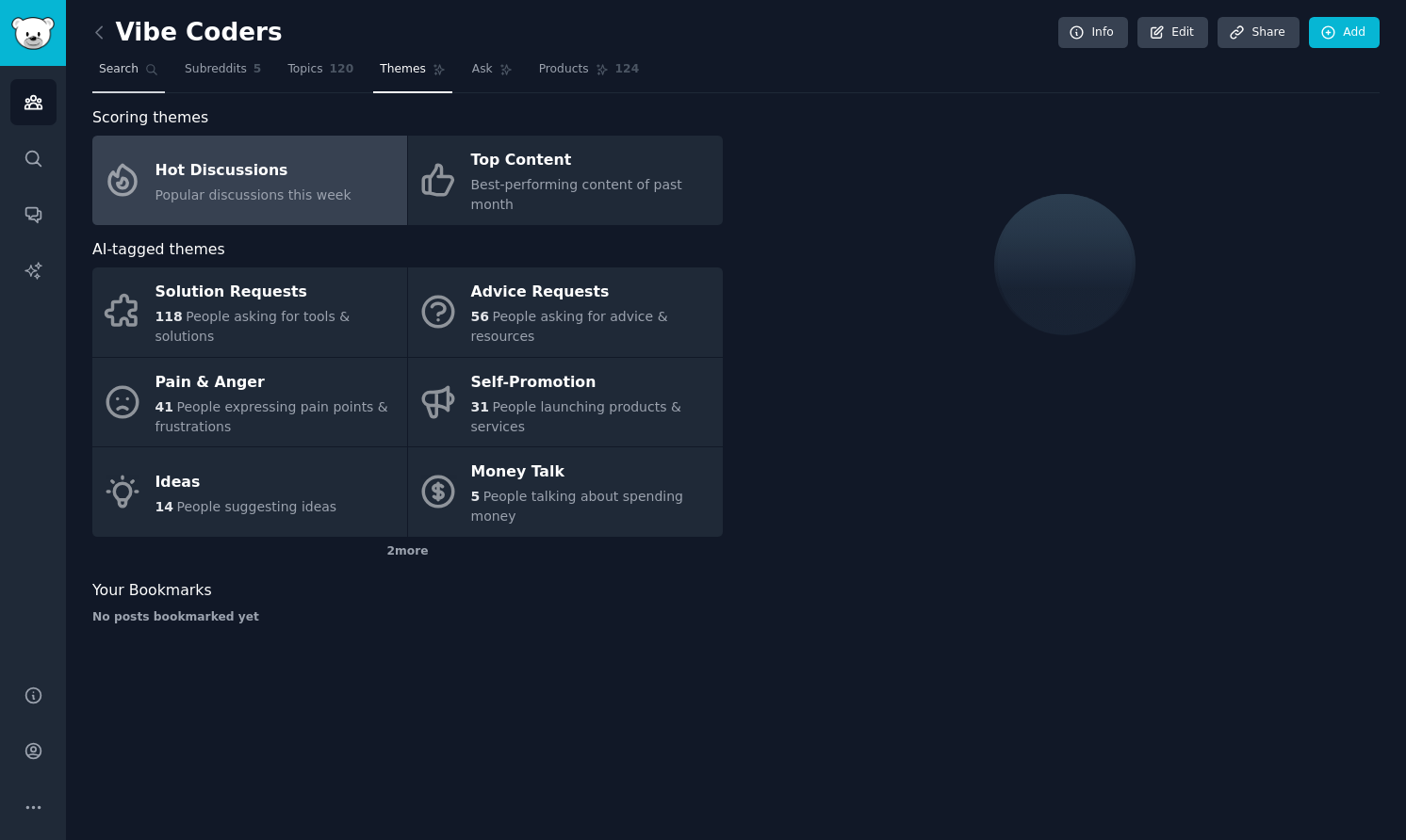
click at [151, 69] on icon at bounding box center [152, 69] width 13 height 13
